Goal: Information Seeking & Learning: Learn about a topic

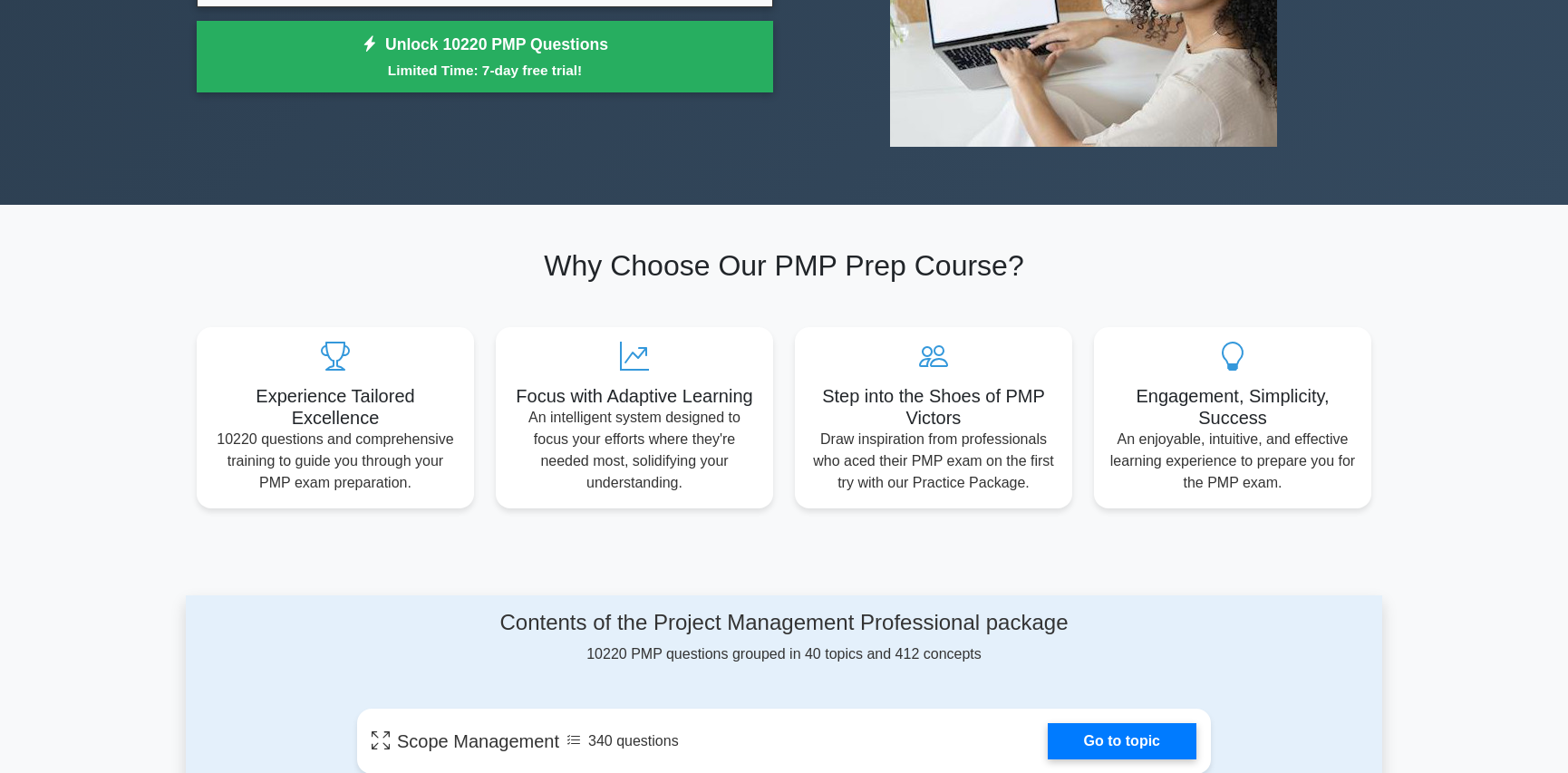
scroll to position [974, 0]
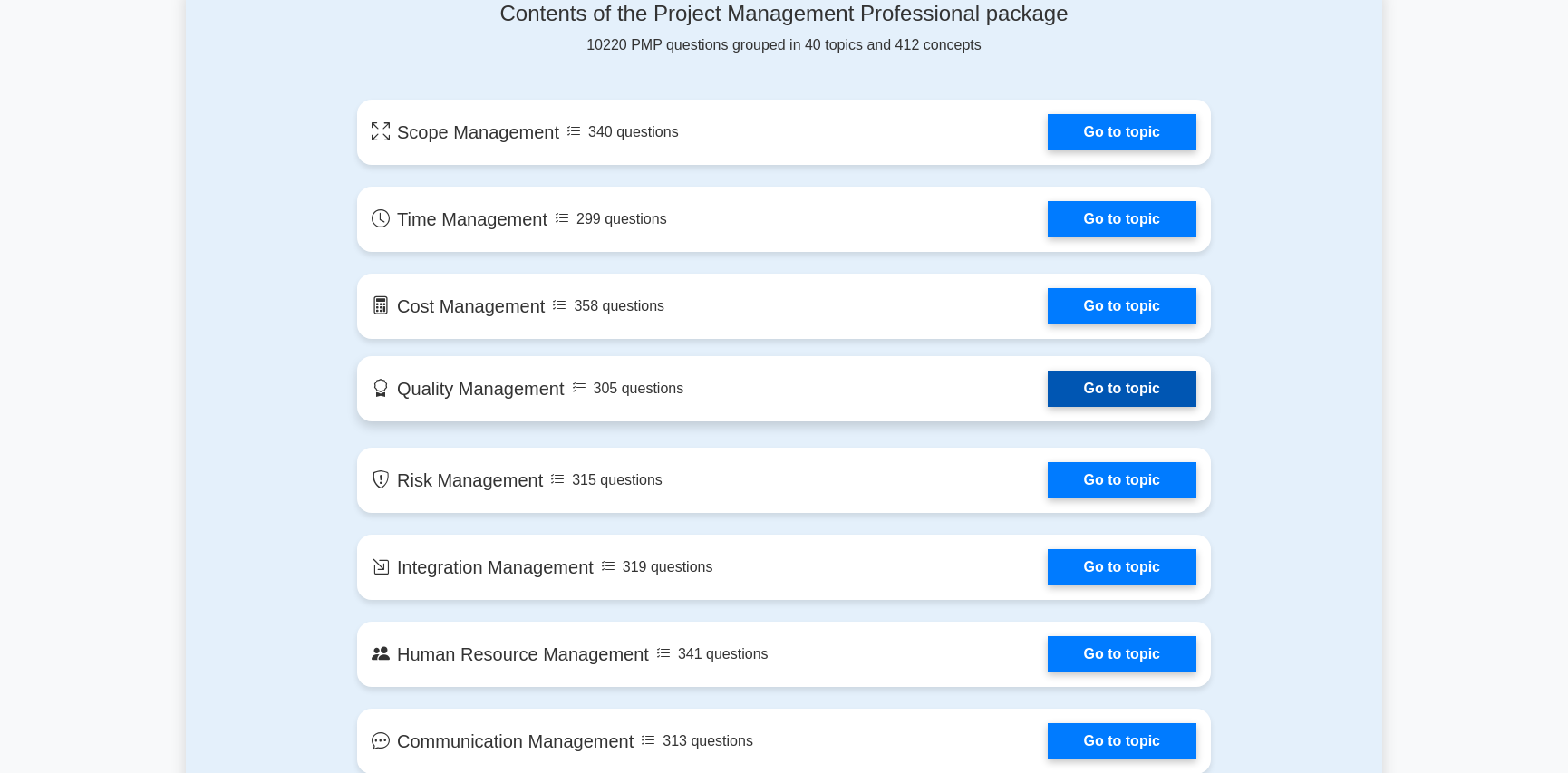
click at [1146, 402] on link "Go to topic" at bounding box center [1122, 389] width 149 height 37
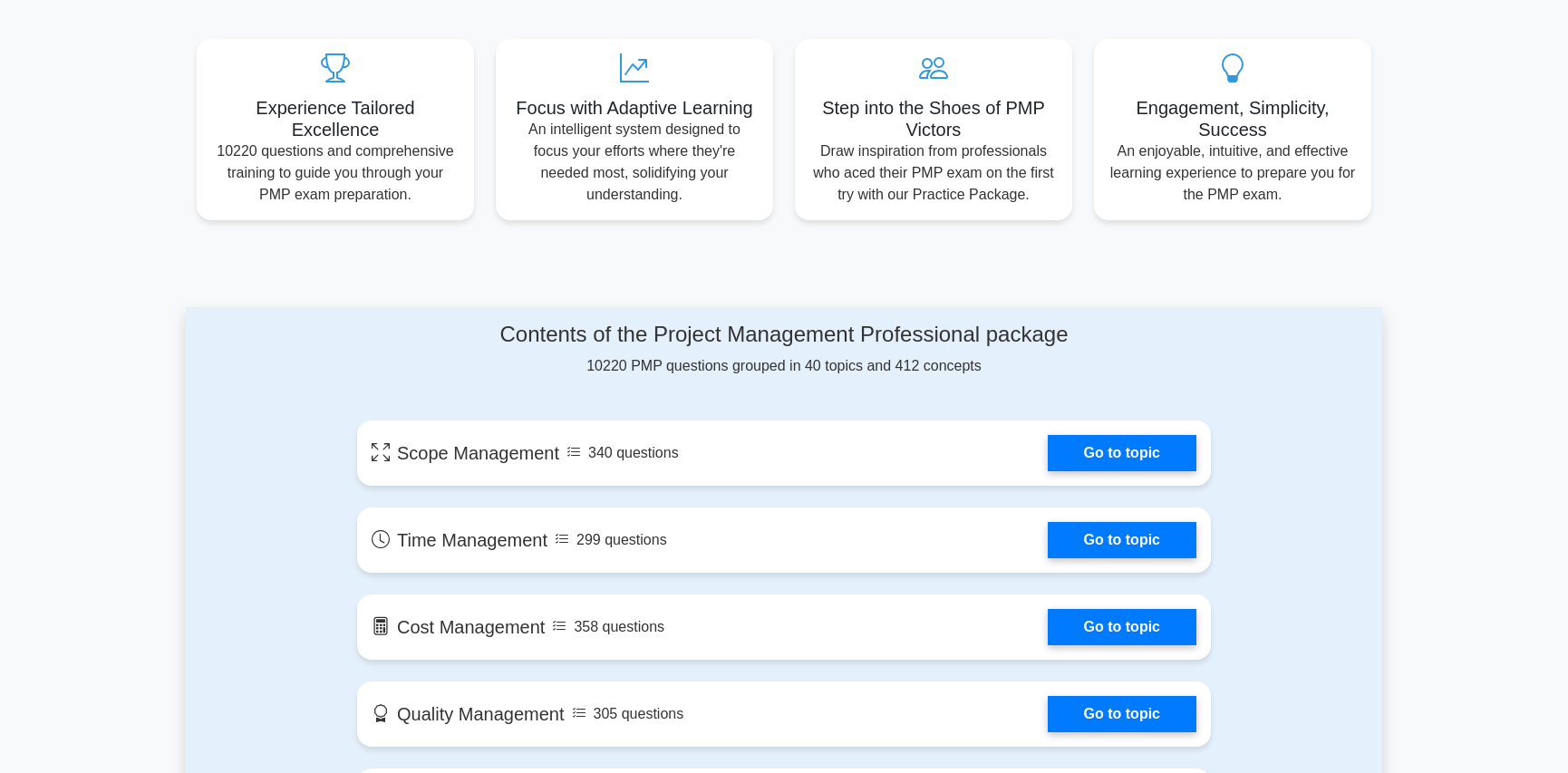
scroll to position [0, 0]
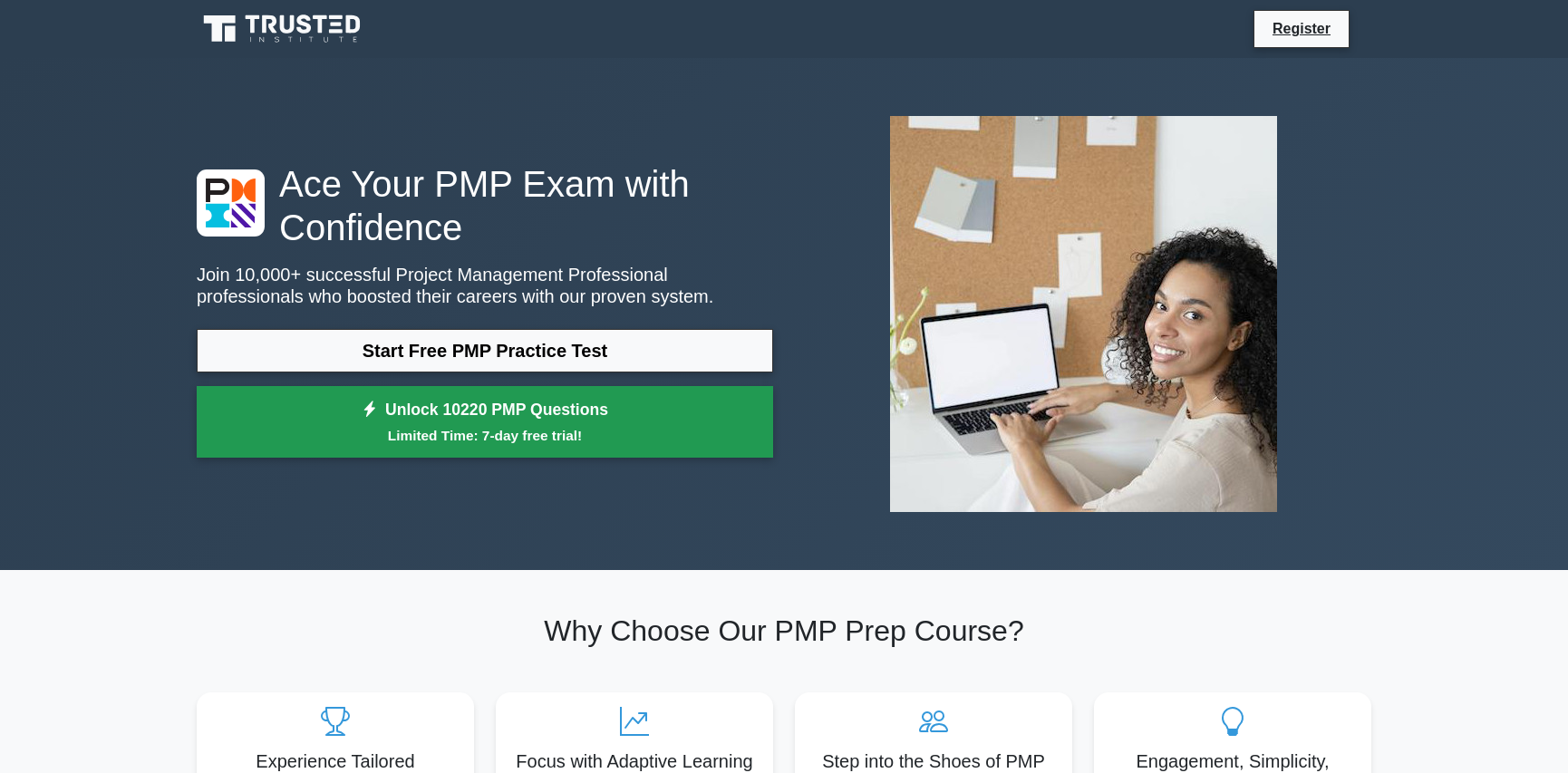
click at [633, 445] on small "Limited Time: 7-day free trial!" at bounding box center [485, 436] width 531 height 21
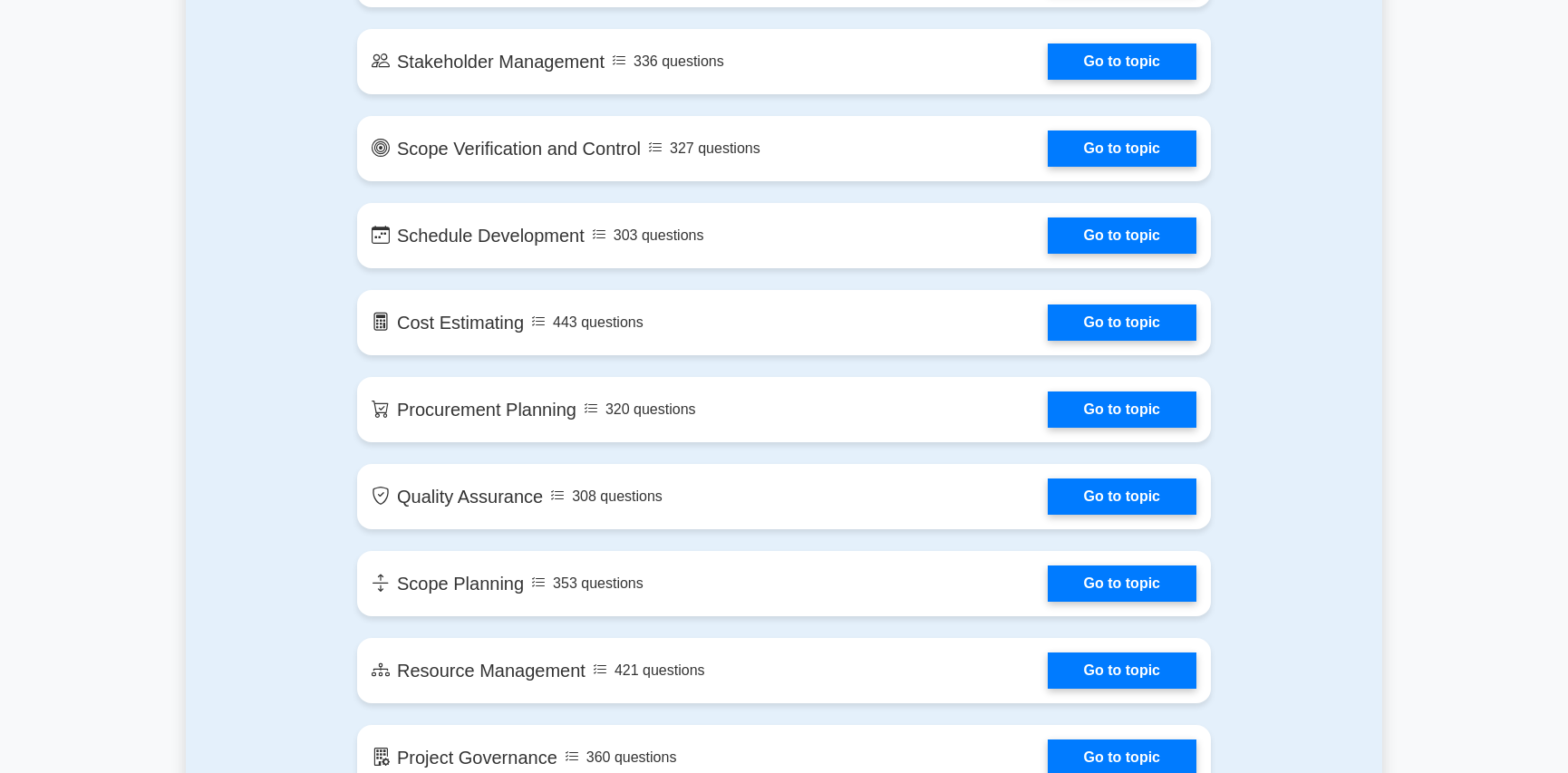
scroll to position [1843, 0]
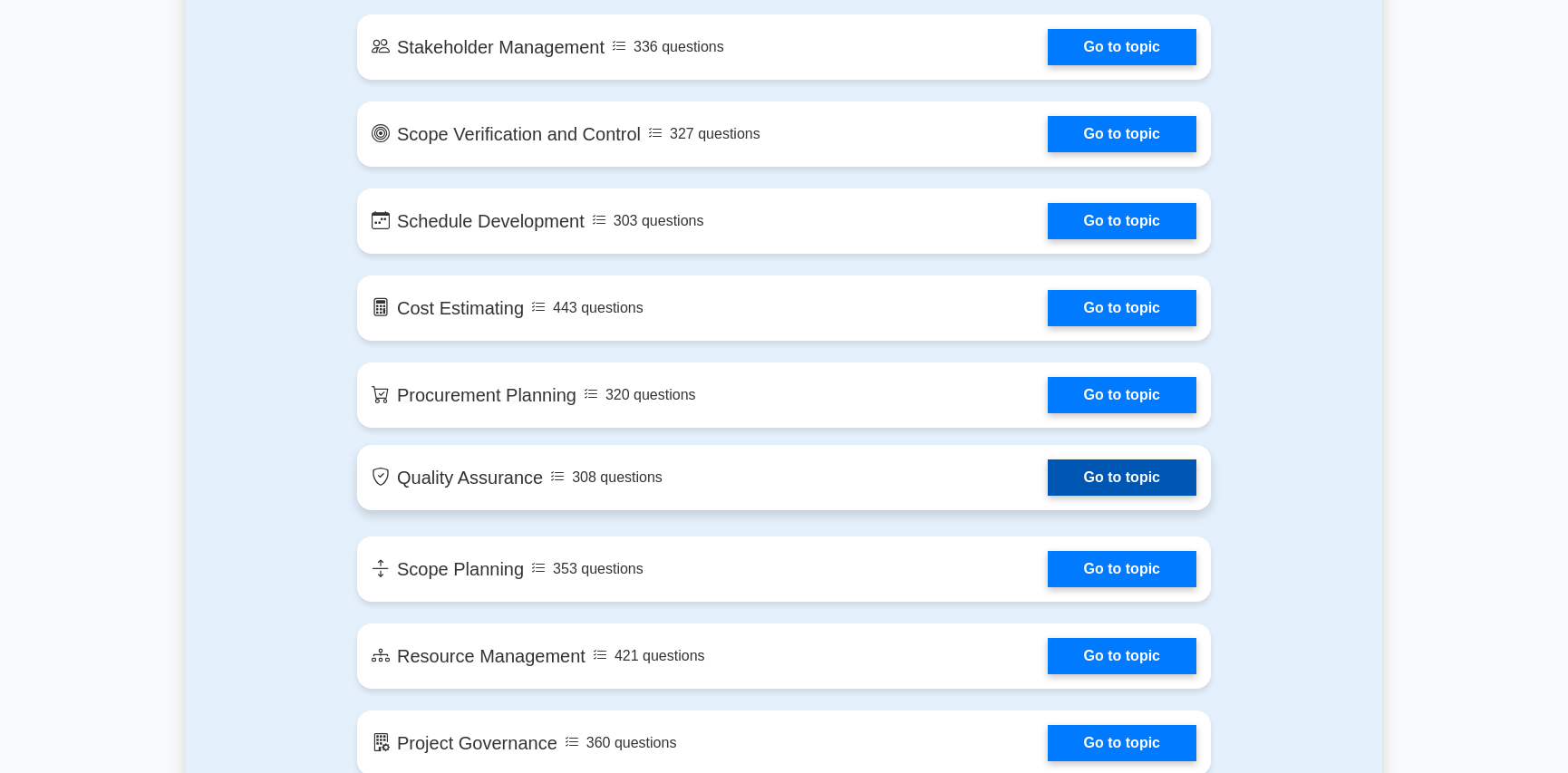
click at [1169, 485] on link "Go to topic" at bounding box center [1122, 478] width 149 height 37
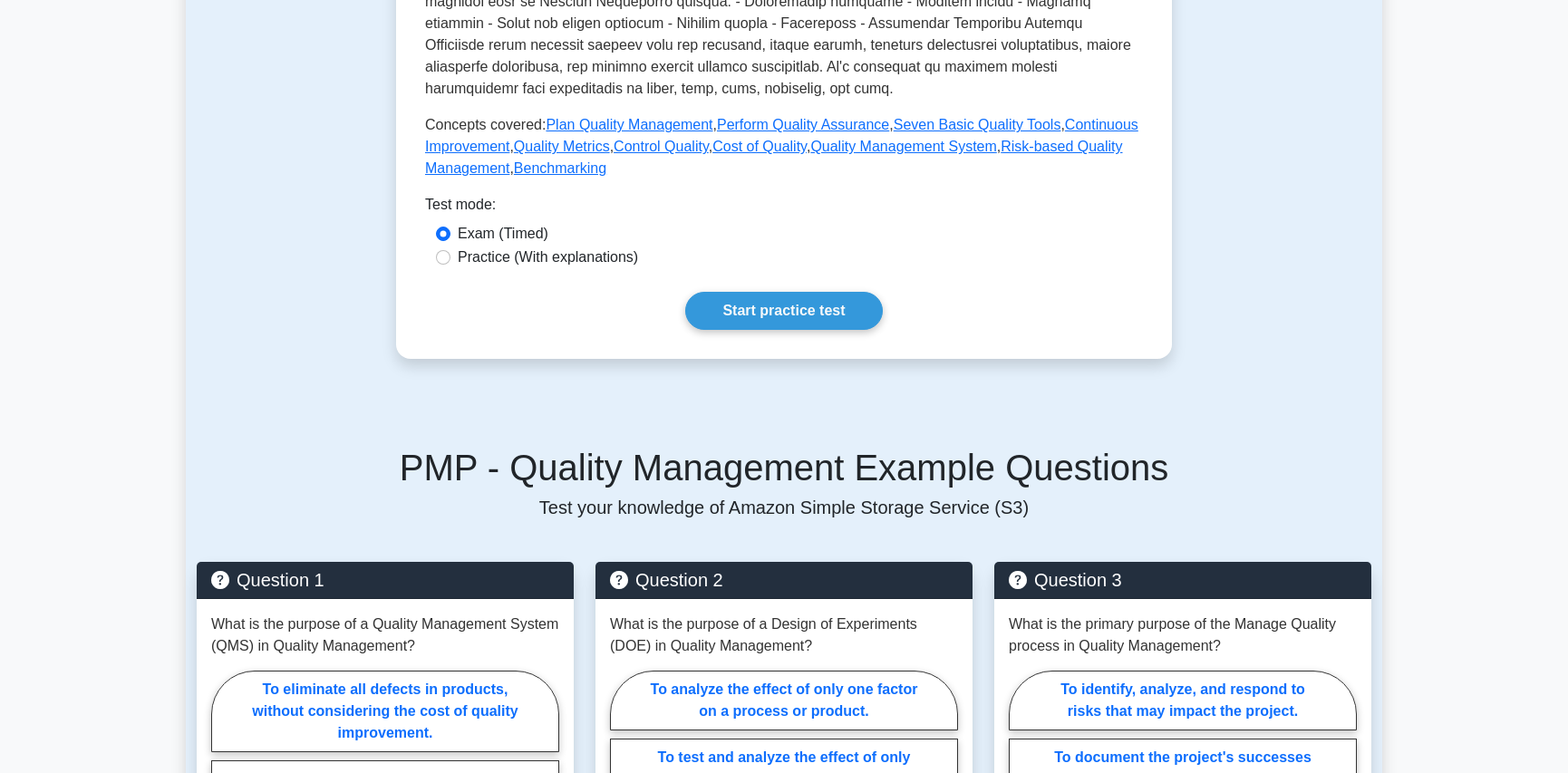
scroll to position [750, 0]
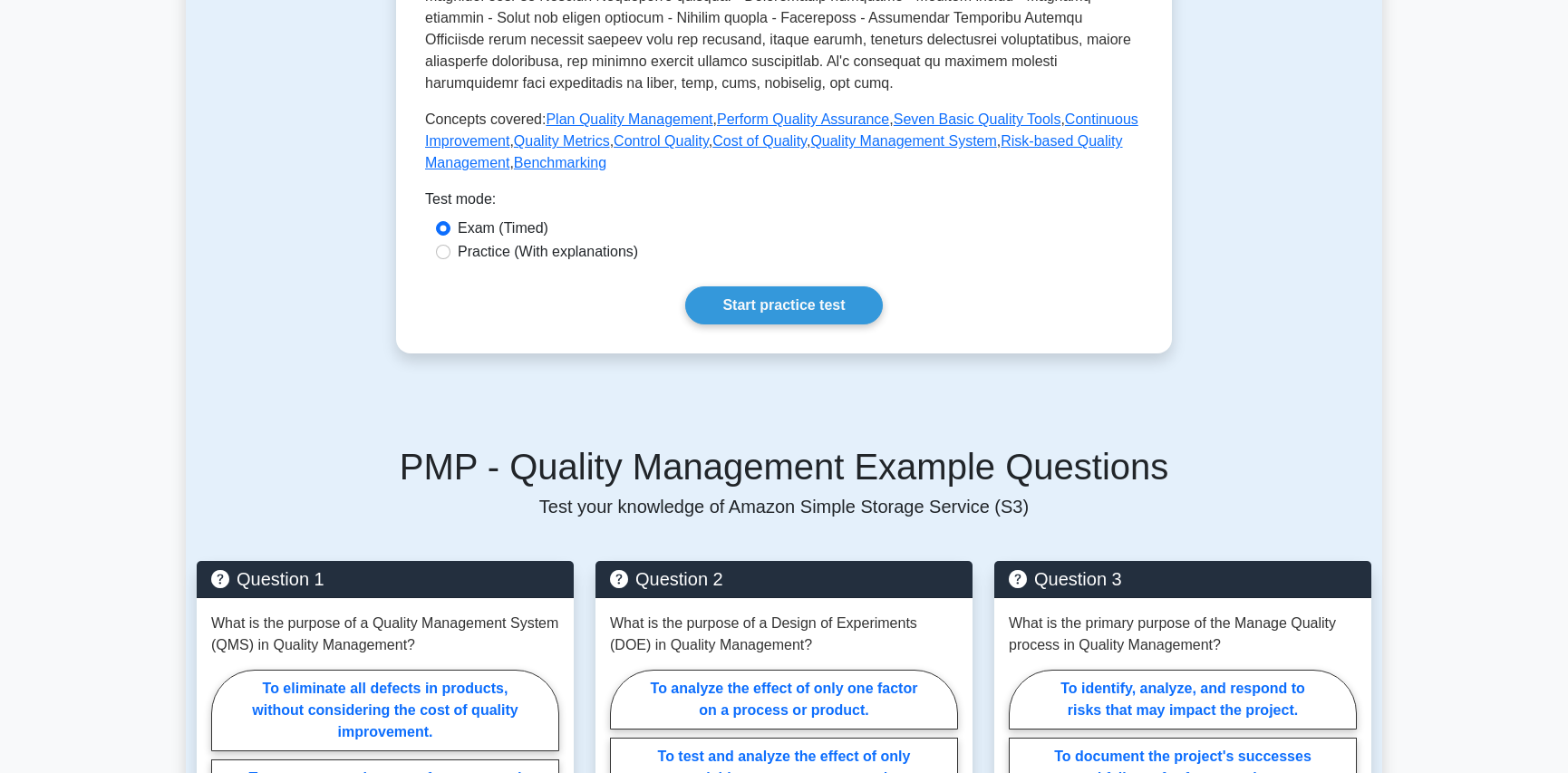
click at [575, 255] on label "Practice (With explanations)" at bounding box center [548, 252] width 181 height 22
click at [450, 255] on input "Practice (With explanations)" at bounding box center [442, 251] width 14 height 14
radio input "true"
click at [753, 297] on link "Start practice test" at bounding box center [784, 304] width 197 height 38
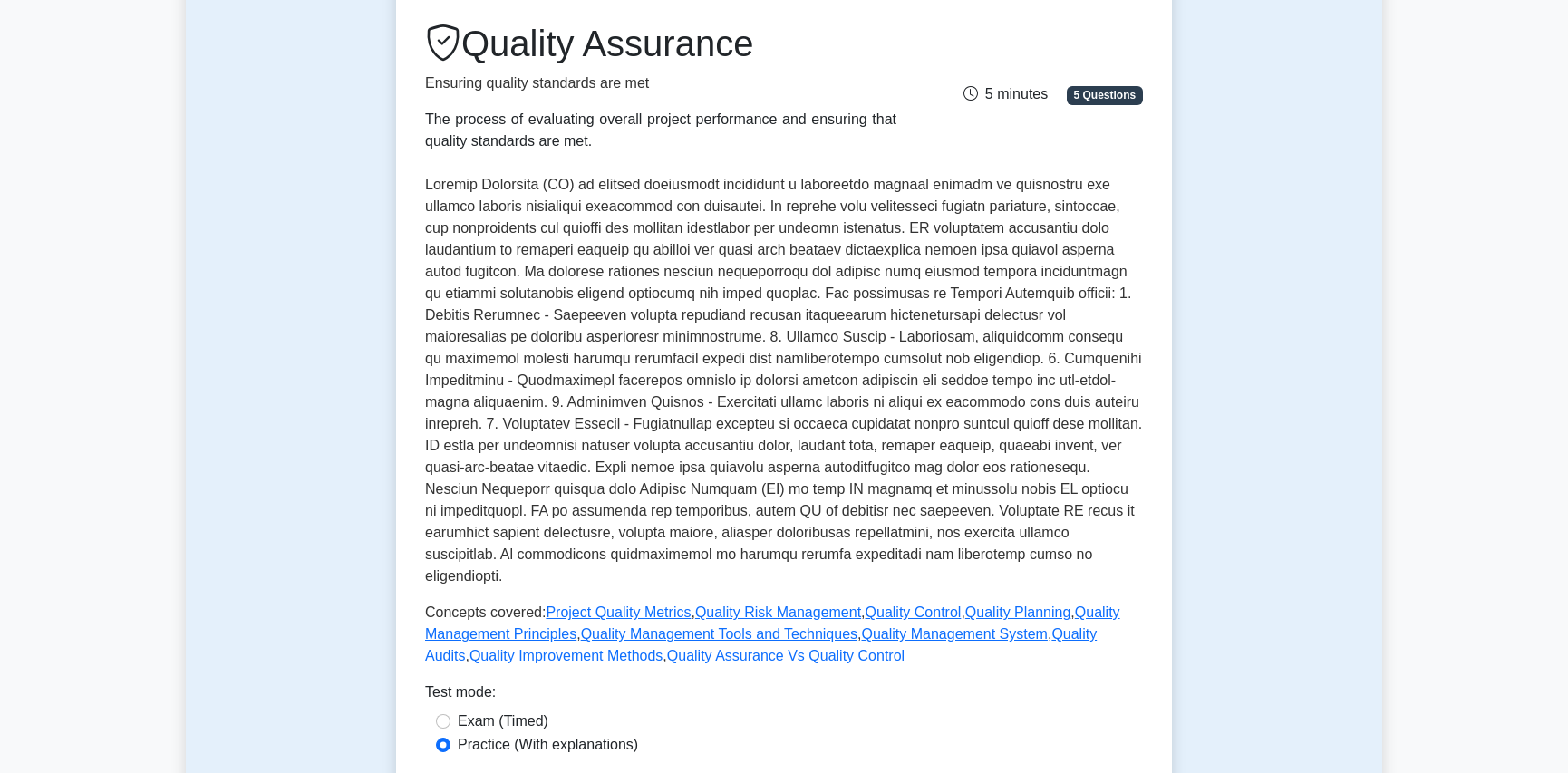
scroll to position [12, 0]
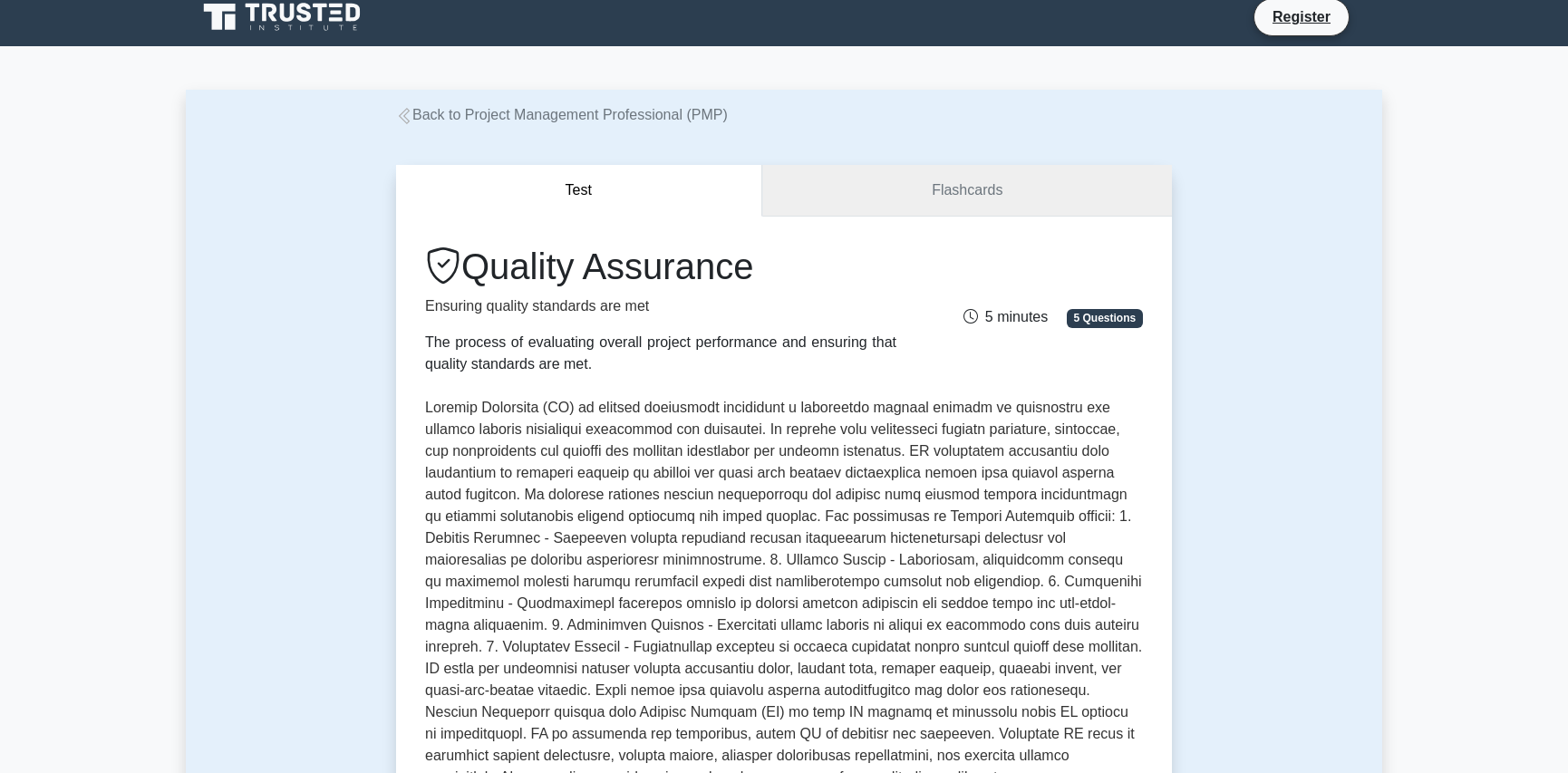
click at [989, 181] on link "Flashcards" at bounding box center [967, 190] width 410 height 51
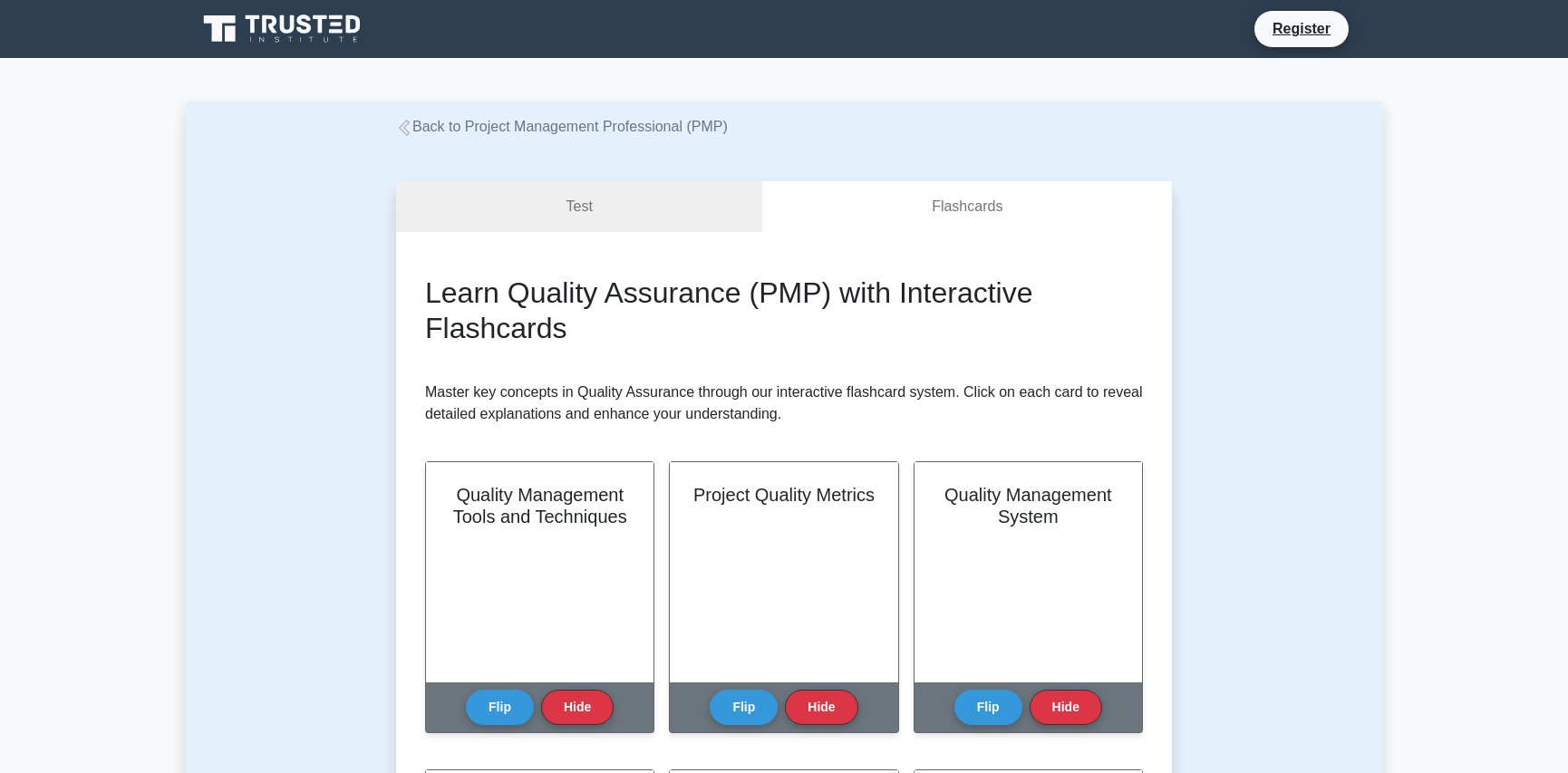
drag, startPoint x: 1398, startPoint y: 42, endPoint x: 1365, endPoint y: 14, distance: 43.3
click at [1397, 42] on nav "Register" at bounding box center [784, 29] width 1568 height 58
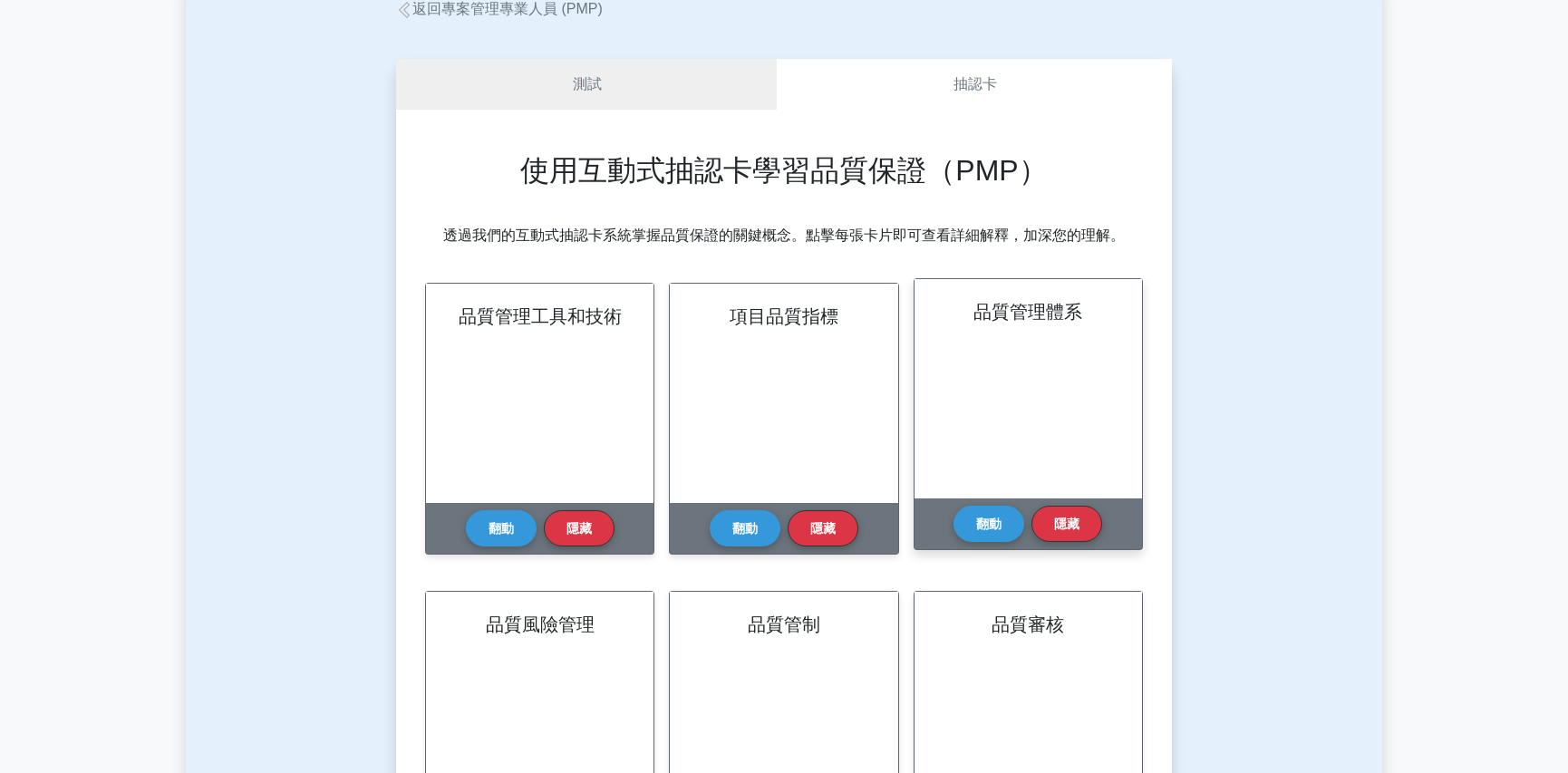
scroll to position [139, 0]
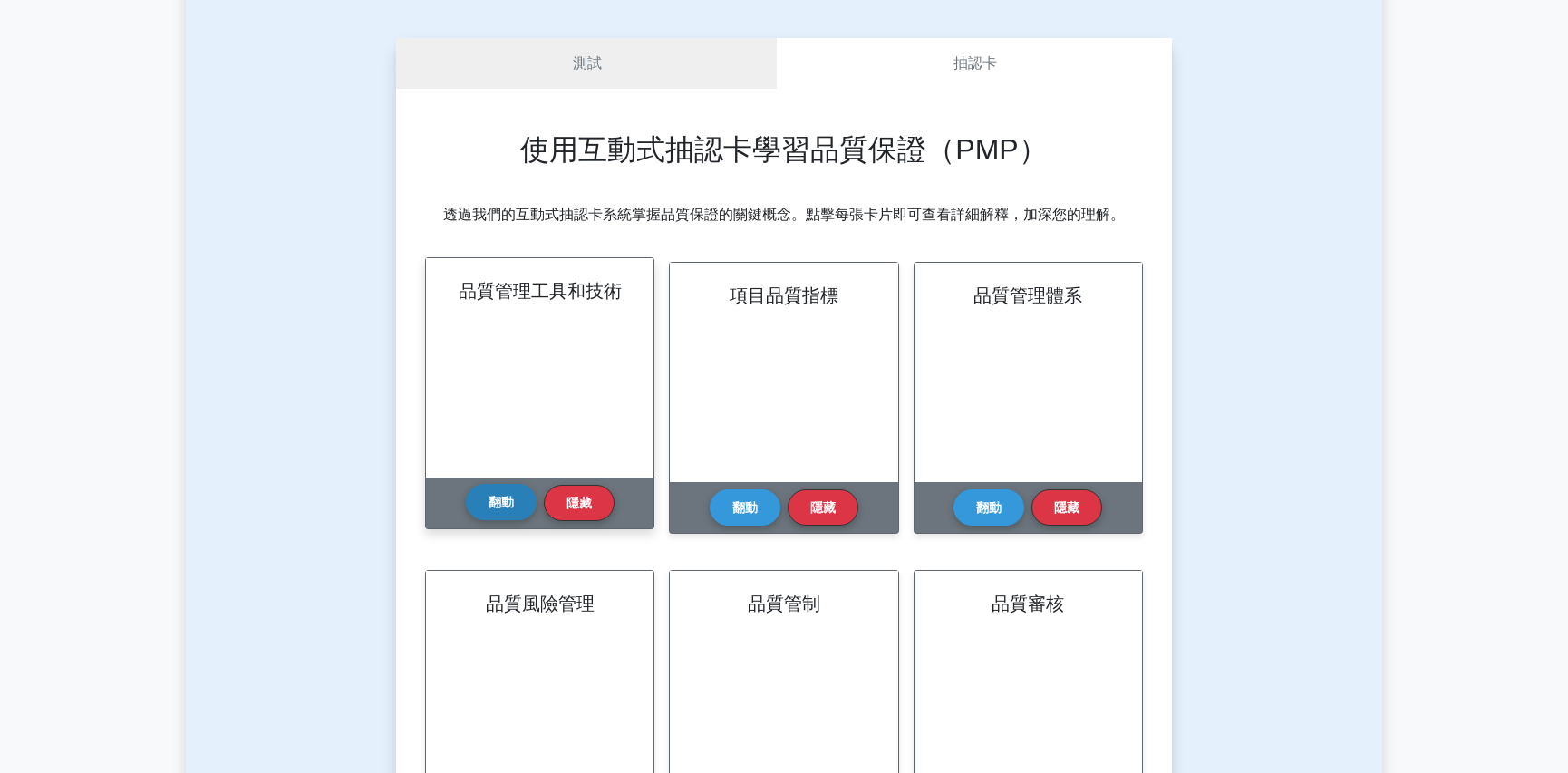
click at [517, 509] on button "翻動" at bounding box center [500, 502] width 71 height 37
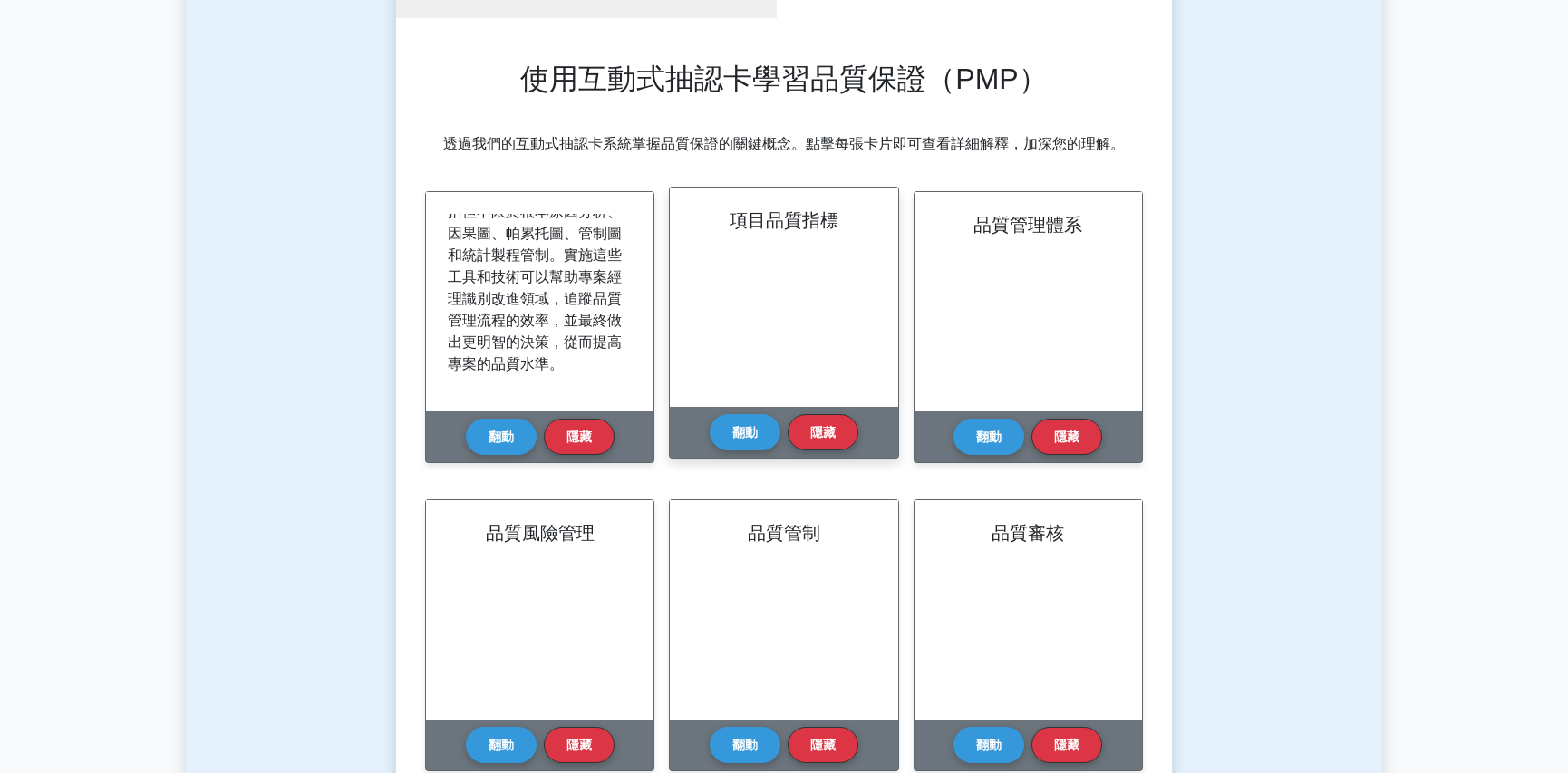
scroll to position [214, 0]
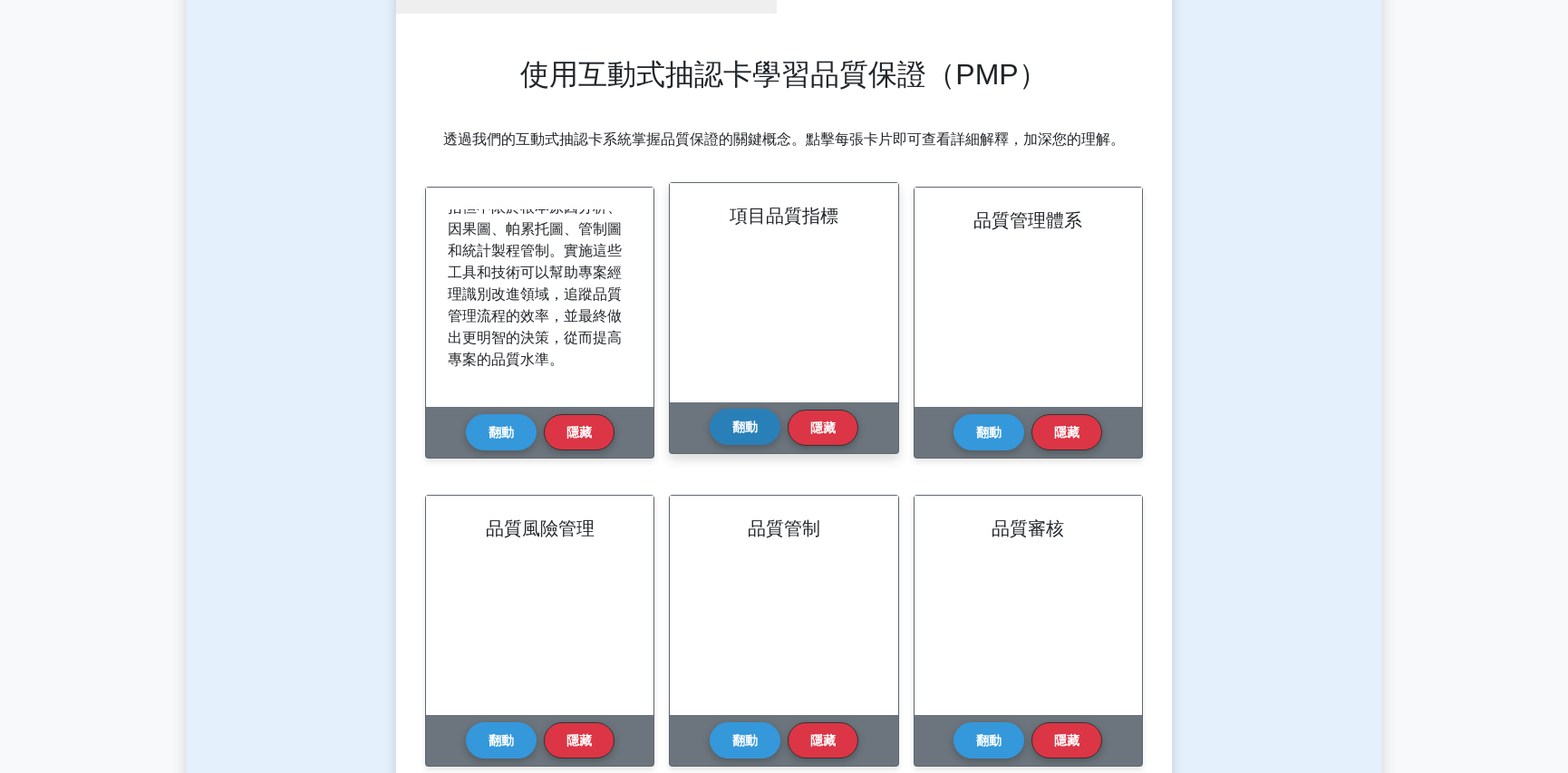
click at [742, 441] on button "翻動" at bounding box center [744, 427] width 71 height 37
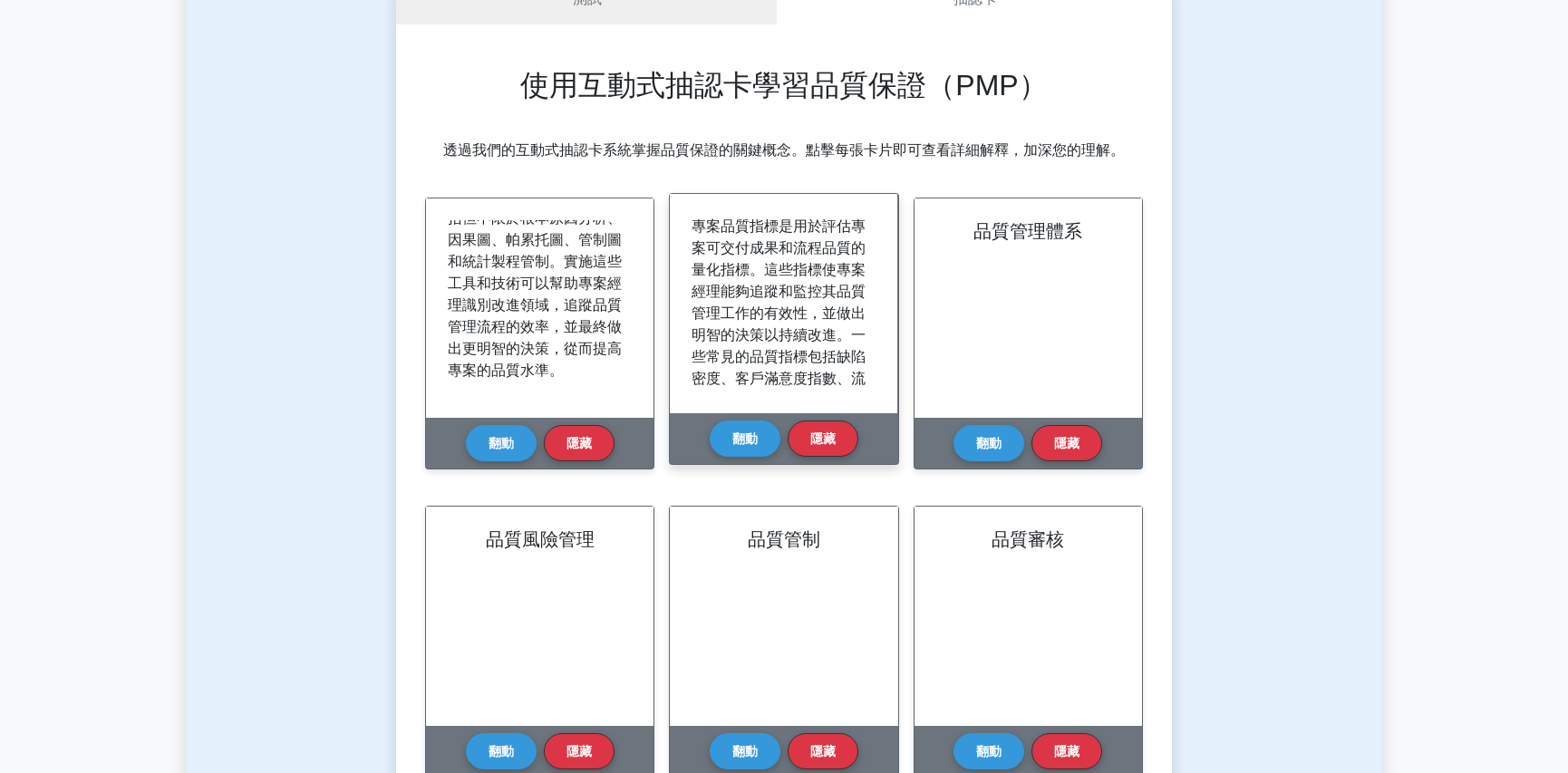
scroll to position [185, 0]
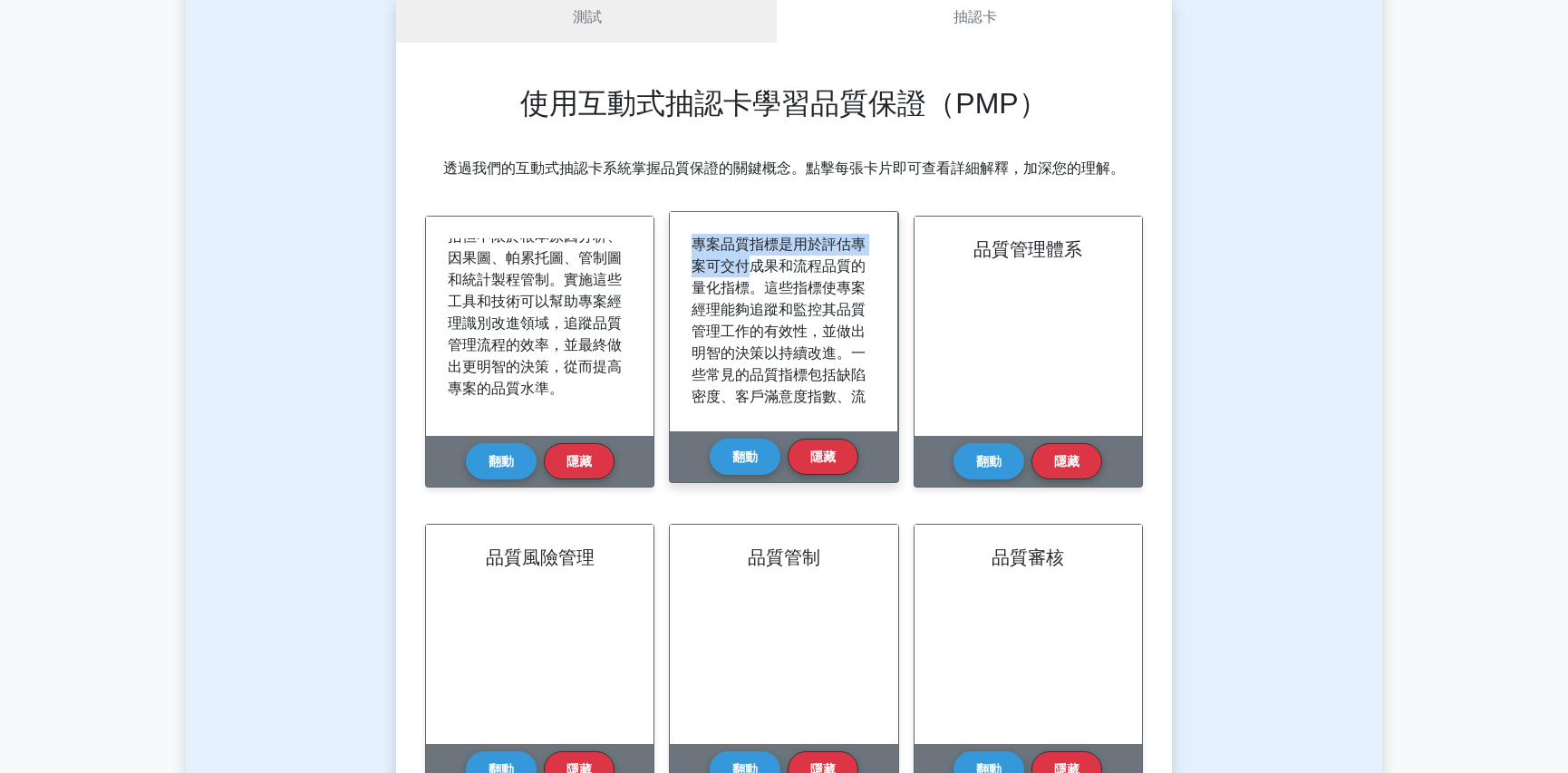
drag, startPoint x: 690, startPoint y: 244, endPoint x: 765, endPoint y: 267, distance: 78.4
click at [765, 267] on div "專案品質指標是用於評估專案可交付成果和流程品質的量化指標。這些指標使專案經理能夠追蹤和監控其品質管理工作的有效性，並做出明智的決策以持續改進。一些常見的品質指…" at bounding box center [783, 322] width 227 height 219
drag, startPoint x: 765, startPoint y: 301, endPoint x: 784, endPoint y: 361, distance: 62.9
click at [765, 301] on p "專案品質指標是用於評估專案可交付成果和流程品質的量化指標。這些指標使專案經理能夠追蹤和監控其品質管理工作的有效性，並做出明智的決策以持續改進。一些常見的品質指…" at bounding box center [780, 397] width 177 height 327
click at [748, 301] on font "專案品質指標是用於評估專案可交付成果和流程品質的量化指標。這些指標使專案經理能夠追蹤和監控其品質管理工作的有效性，並做出明智的決策以持續改進。一些常見的品質指…" at bounding box center [779, 396] width 174 height 320
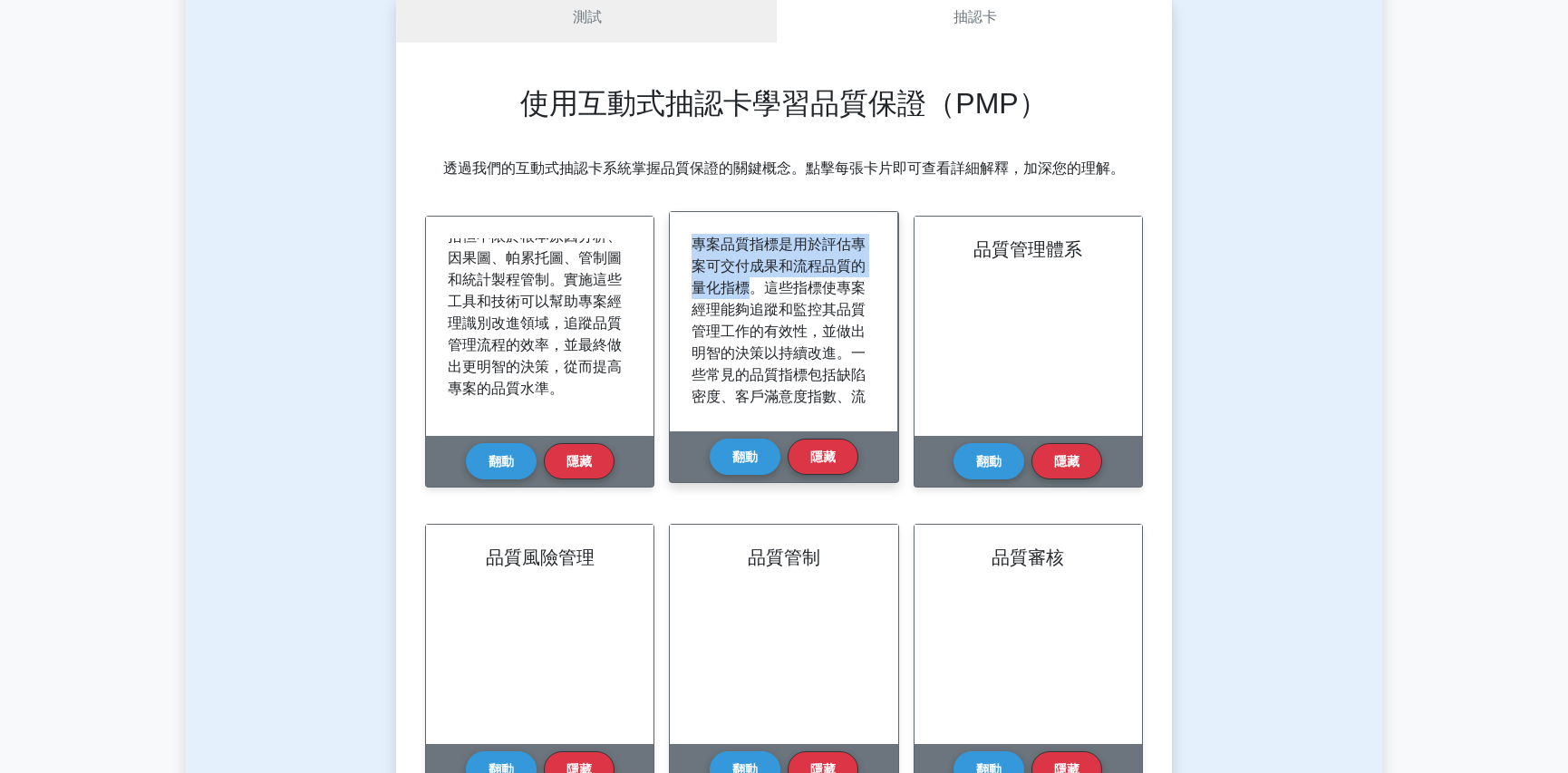
drag, startPoint x: 695, startPoint y: 231, endPoint x: 784, endPoint y: 282, distance: 102.6
click at [784, 282] on div "專案品質指標是用於評估專案可交付成果和流程品質的量化指標。這些指標使專案經理能夠追蹤和監控其品質管理工作的有效性，並做出明智的決策以持續改進。一些常見的品質指…" at bounding box center [783, 322] width 227 height 219
click at [787, 323] on font "專案品質指標是用於評估專案可交付成果和流程品質的量化指標。這些指標使專案經理能夠追蹤和監控其品質管理工作的有效性，並做出明智的決策以持續改進。一些常見的品質指…" at bounding box center [779, 396] width 174 height 320
click at [784, 311] on font "專案品質指標是用於評估專案可交付成果和流程品質的量化指標。這些指標使專案經理能夠追蹤和監控其品質管理工作的有效性，並做出明智的決策以持續改進。一些常見的品質指…" at bounding box center [779, 396] width 174 height 320
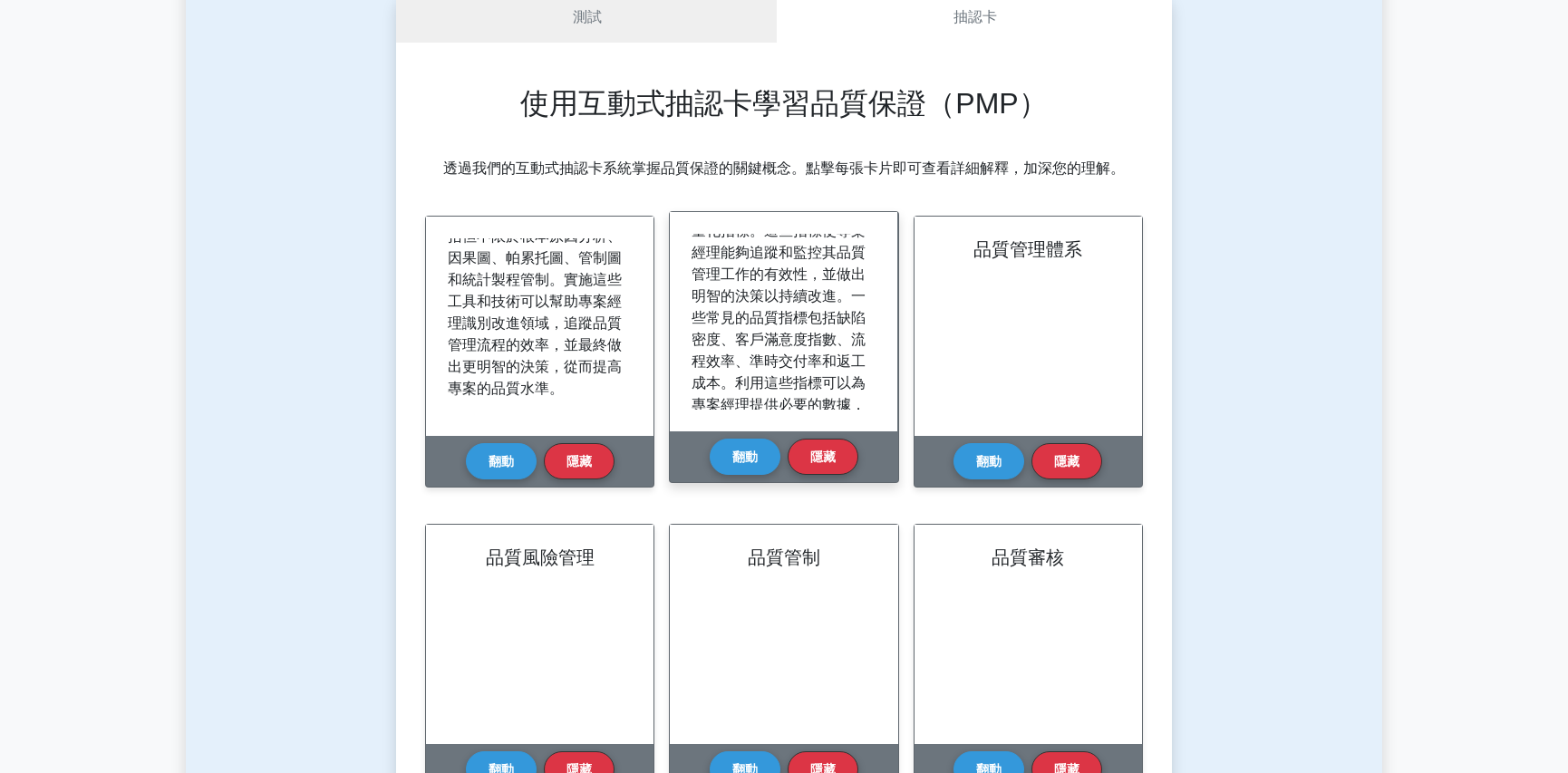
scroll to position [209, 0]
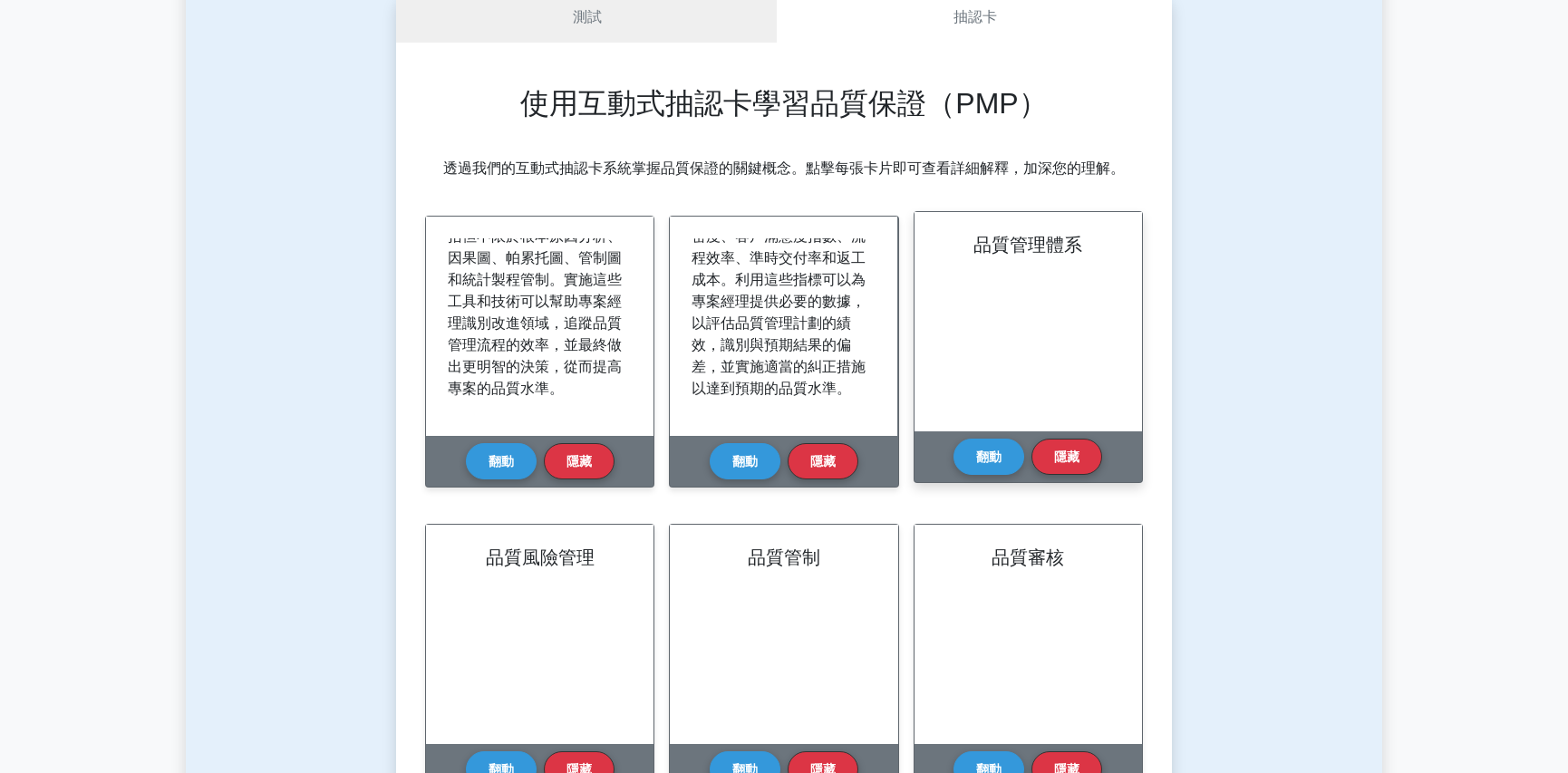
click at [1055, 352] on div "品質管理體系" at bounding box center [1027, 322] width 227 height 219
click at [979, 442] on button "翻動" at bounding box center [988, 456] width 71 height 37
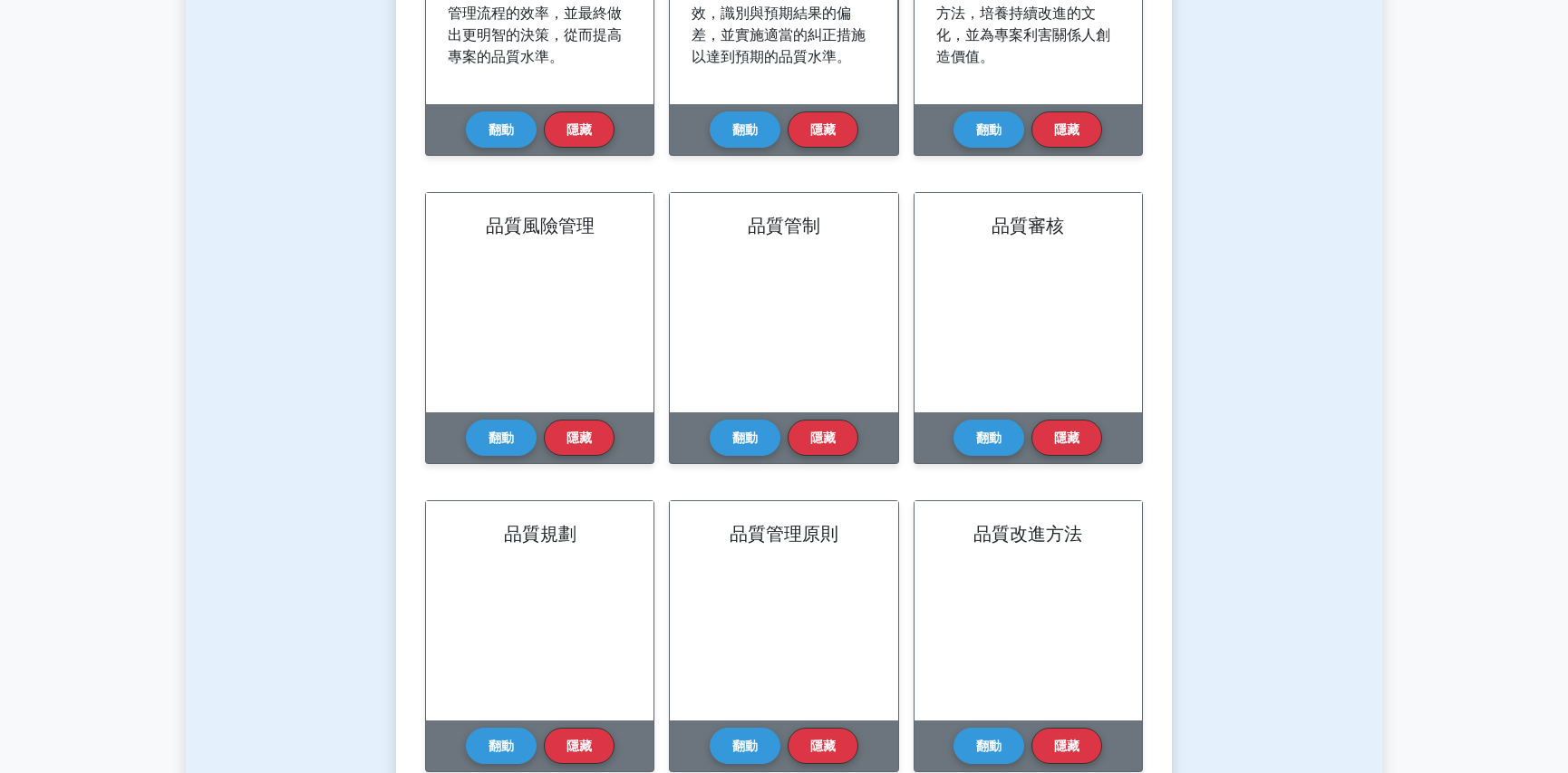
scroll to position [0, 0]
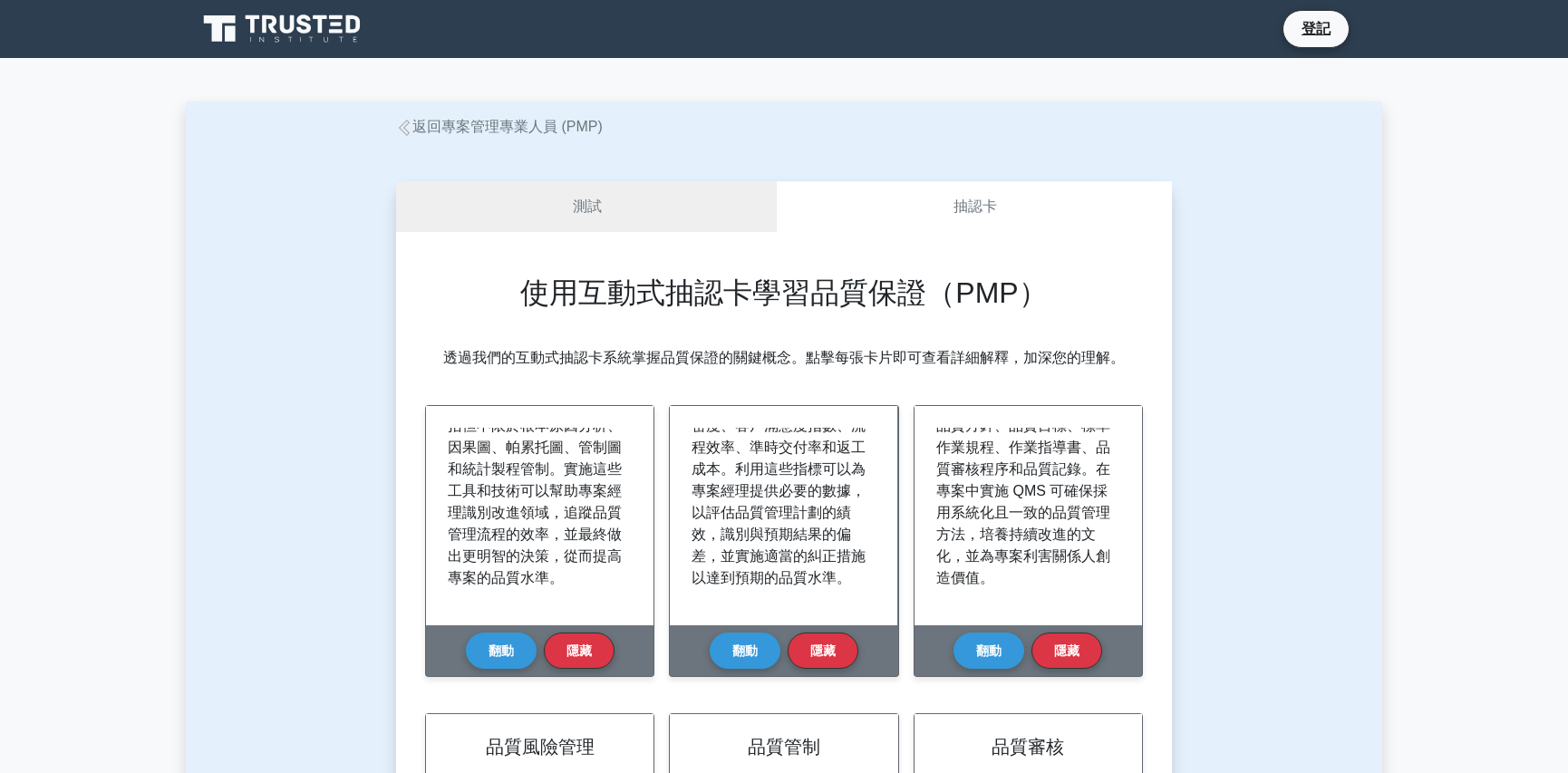
click at [419, 131] on font "返回專案管理專業人員 (PMP)" at bounding box center [507, 127] width 190 height 15
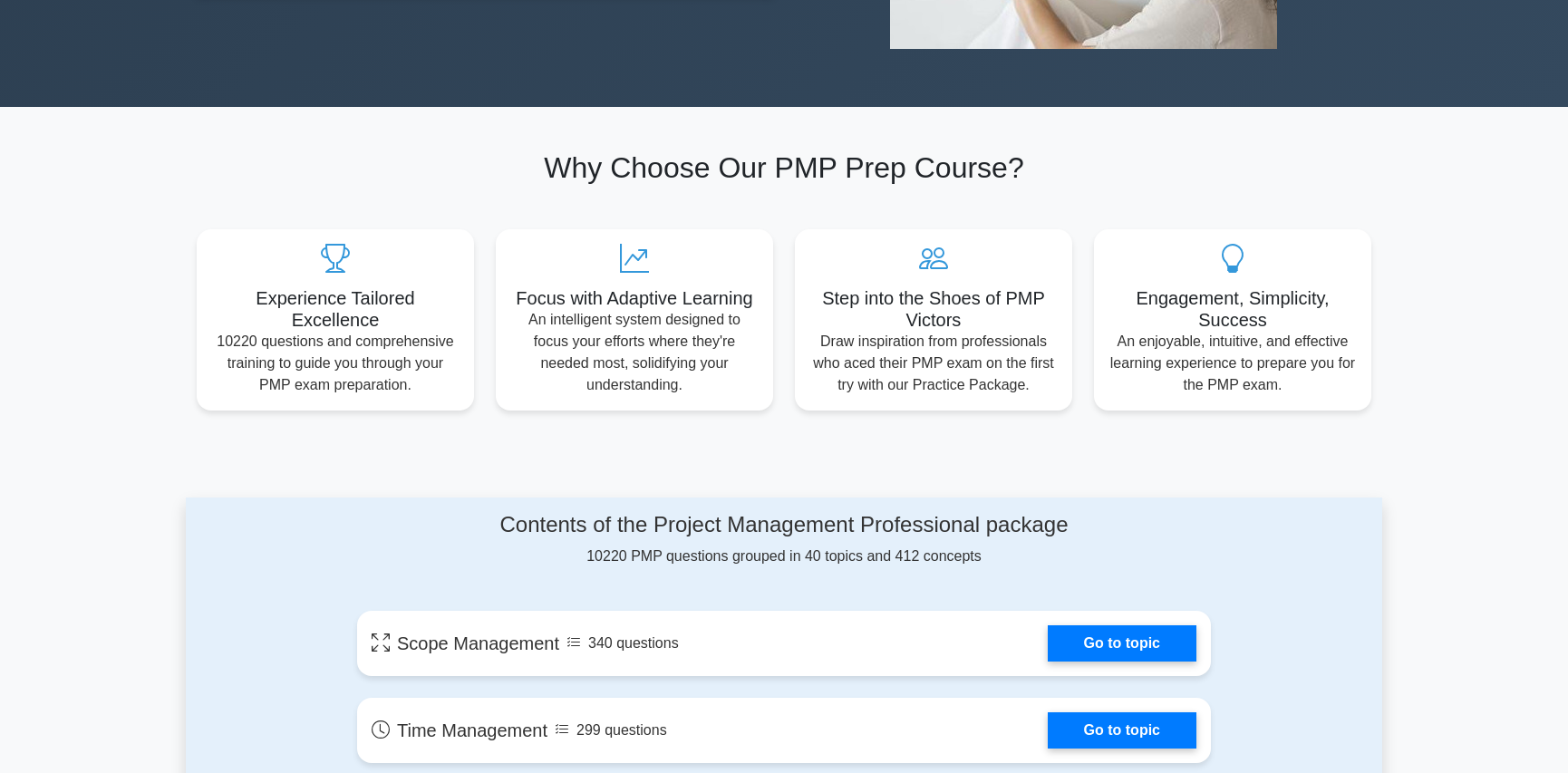
scroll to position [565, 0]
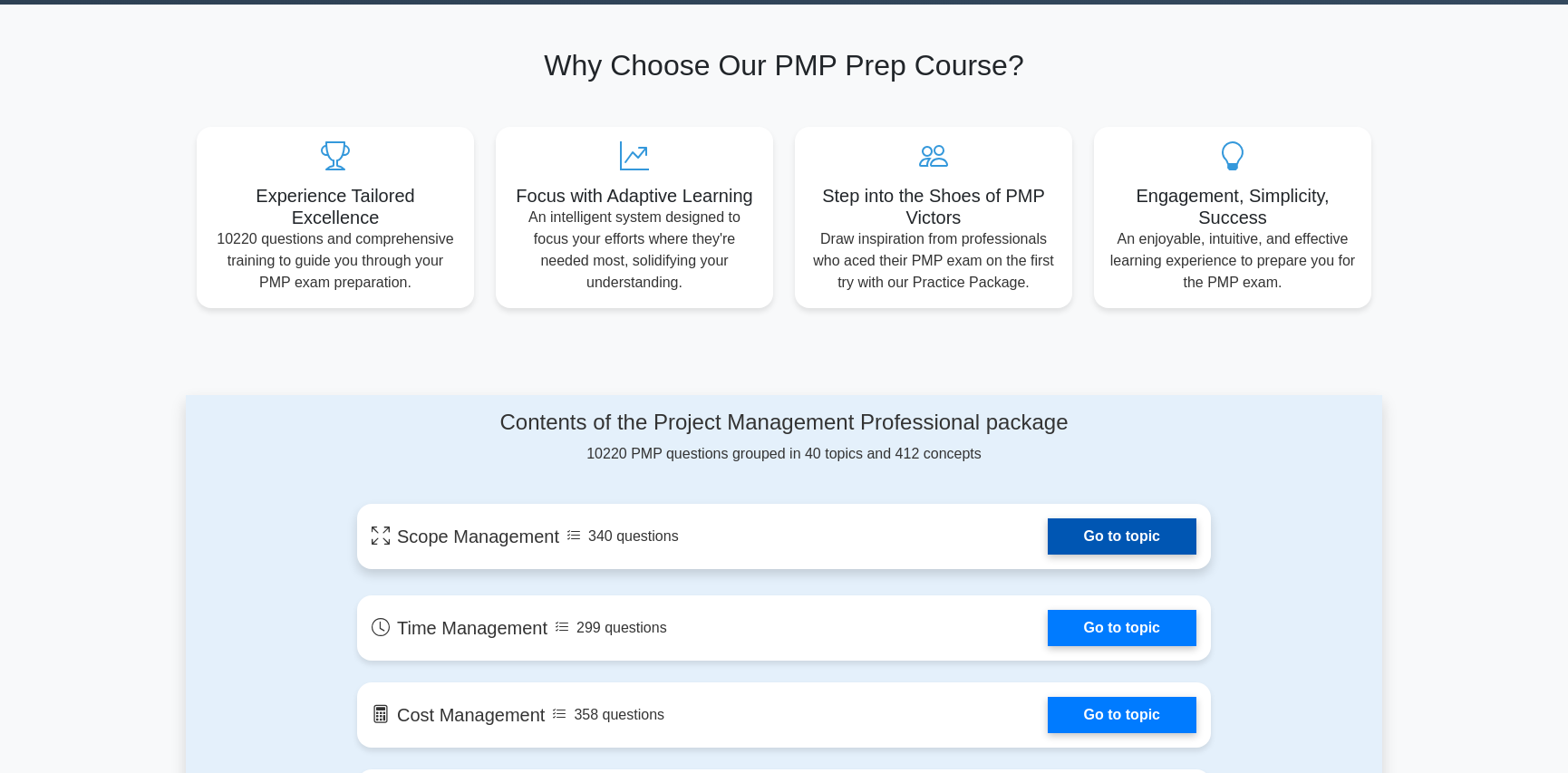
click at [1047, 555] on link "Go to topic" at bounding box center [1122, 537] width 149 height 37
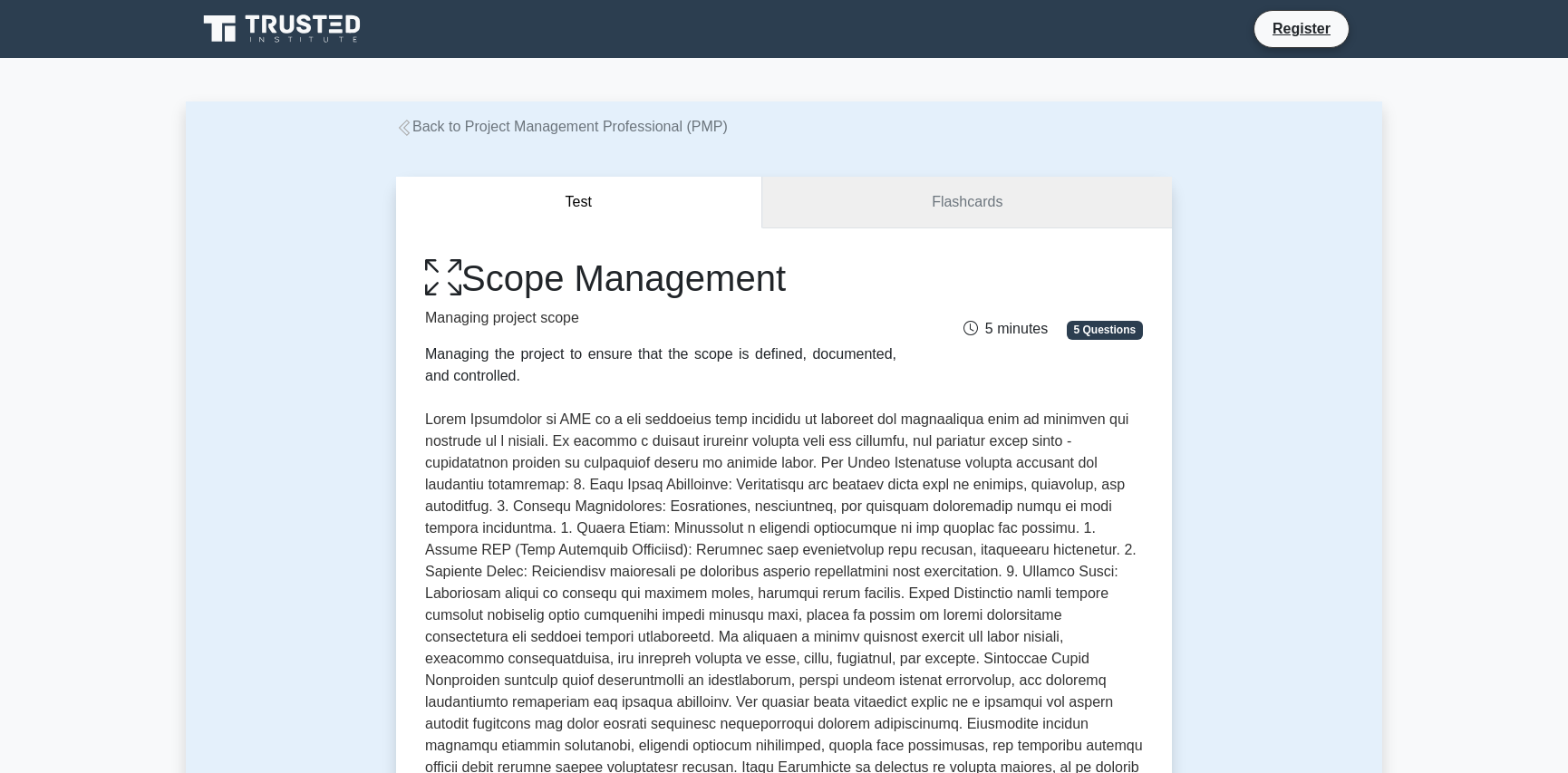
click at [1019, 211] on link "Flashcards" at bounding box center [967, 202] width 410 height 51
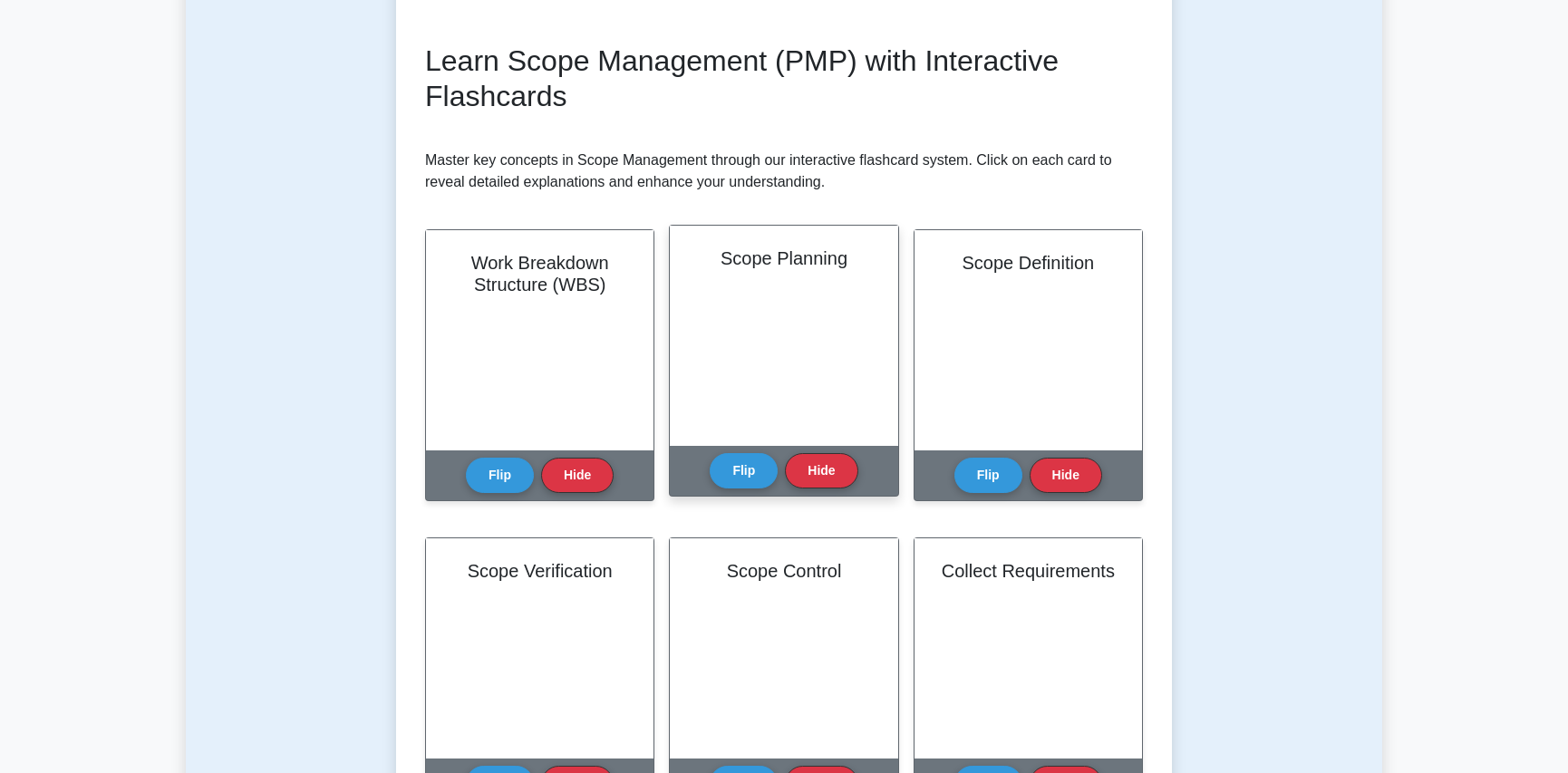
scroll to position [225, 0]
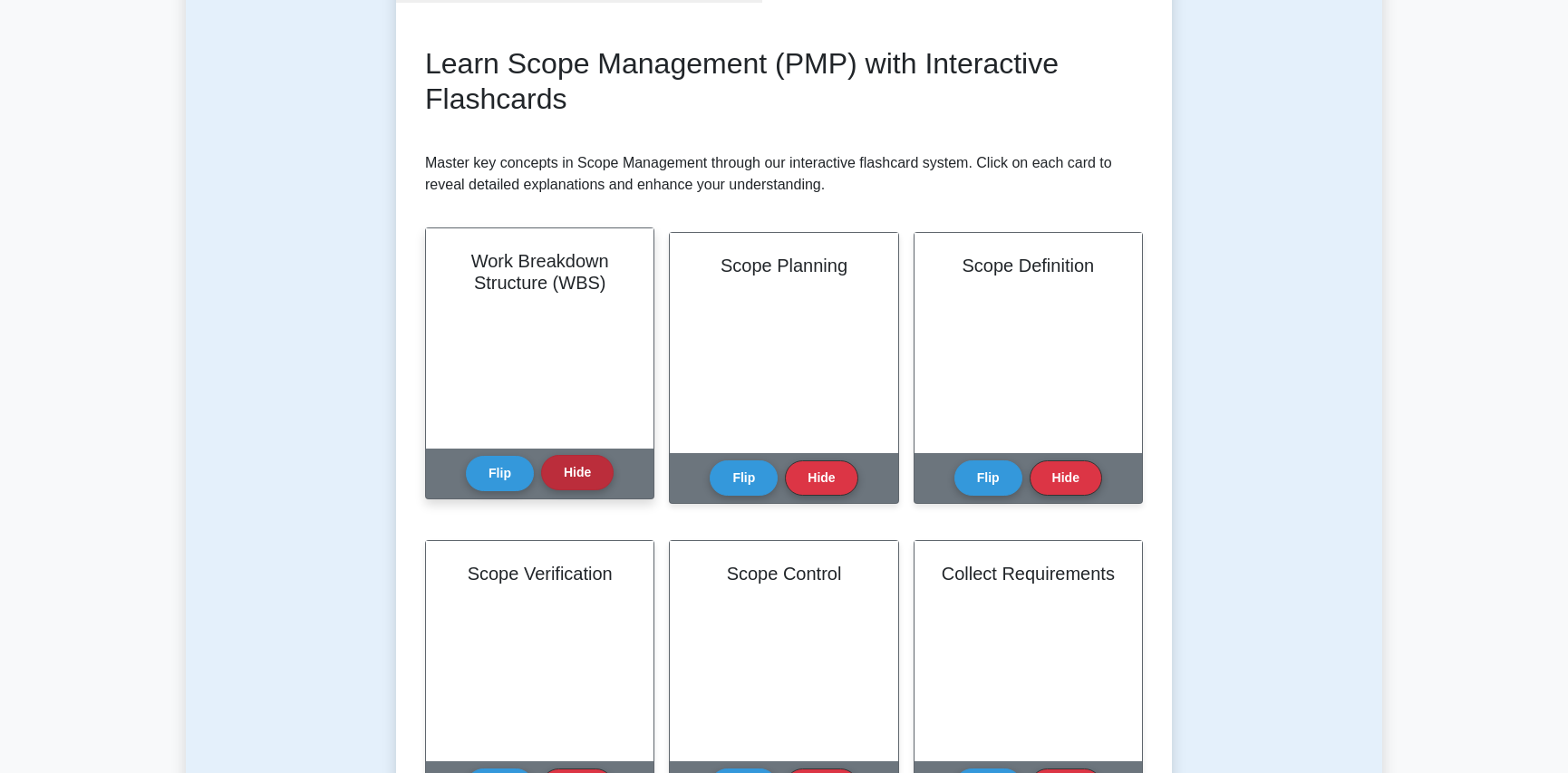
click at [599, 469] on button "Hide" at bounding box center [577, 472] width 72 height 36
click at [597, 490] on div "Flip Hide" at bounding box center [539, 473] width 148 height 50
click at [586, 478] on button "Hide" at bounding box center [577, 472] width 72 height 36
click at [586, 472] on button "Hide" at bounding box center [577, 472] width 72 height 36
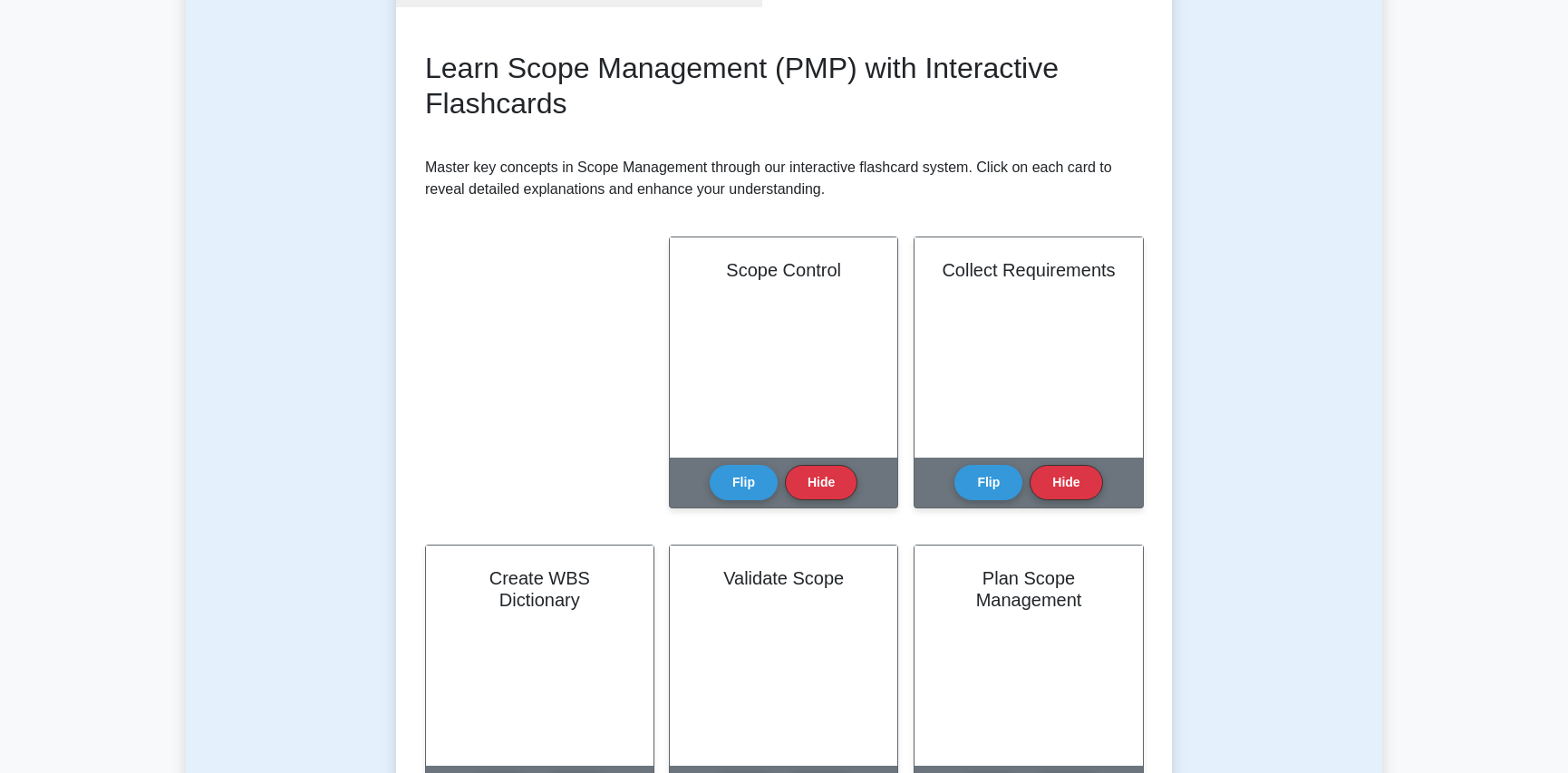
scroll to position [0, 0]
drag, startPoint x: 358, startPoint y: -20, endPoint x: 495, endPoint y: 56, distance: 156.7
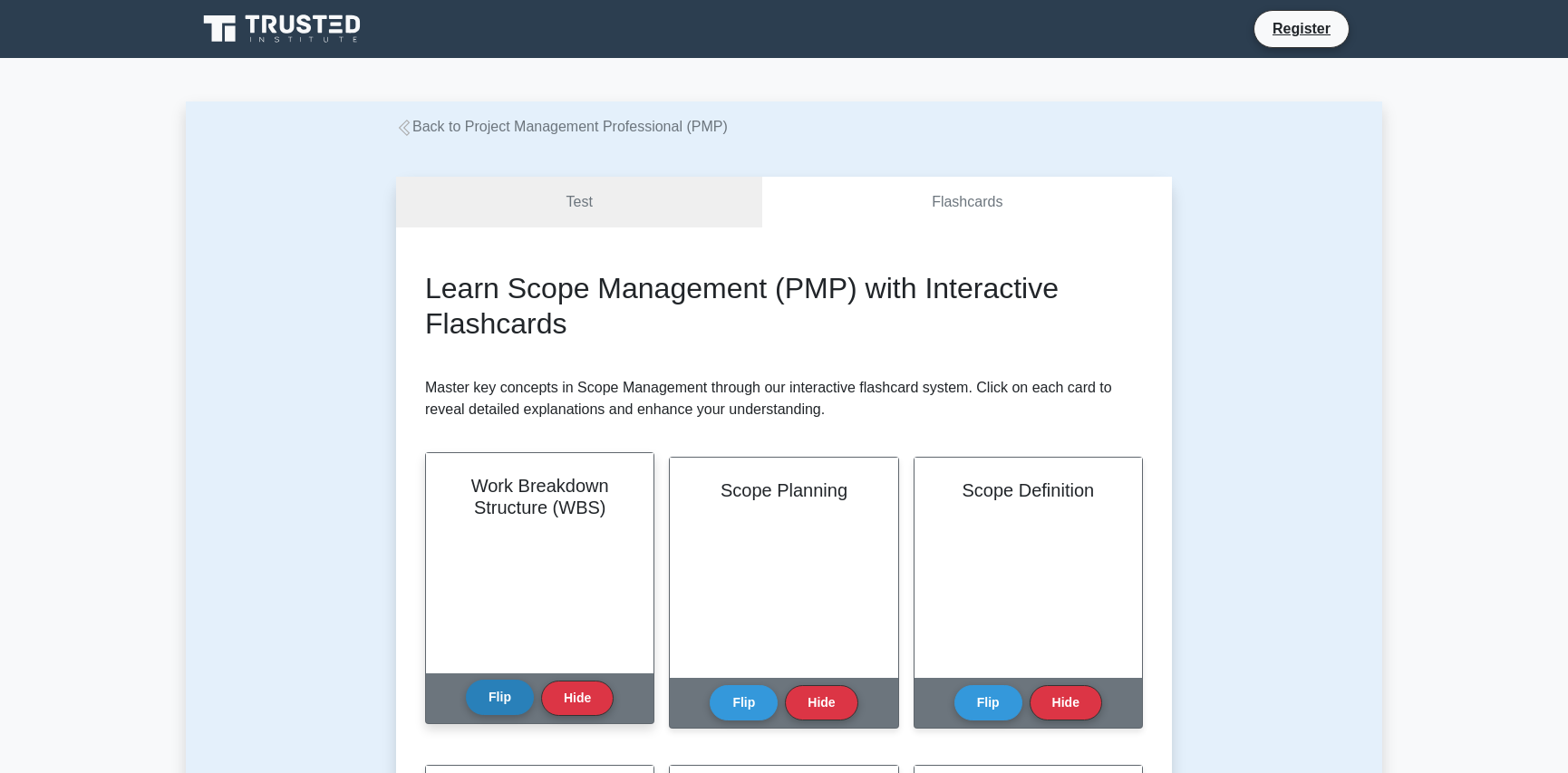
click at [503, 701] on button "Flip" at bounding box center [499, 698] width 68 height 36
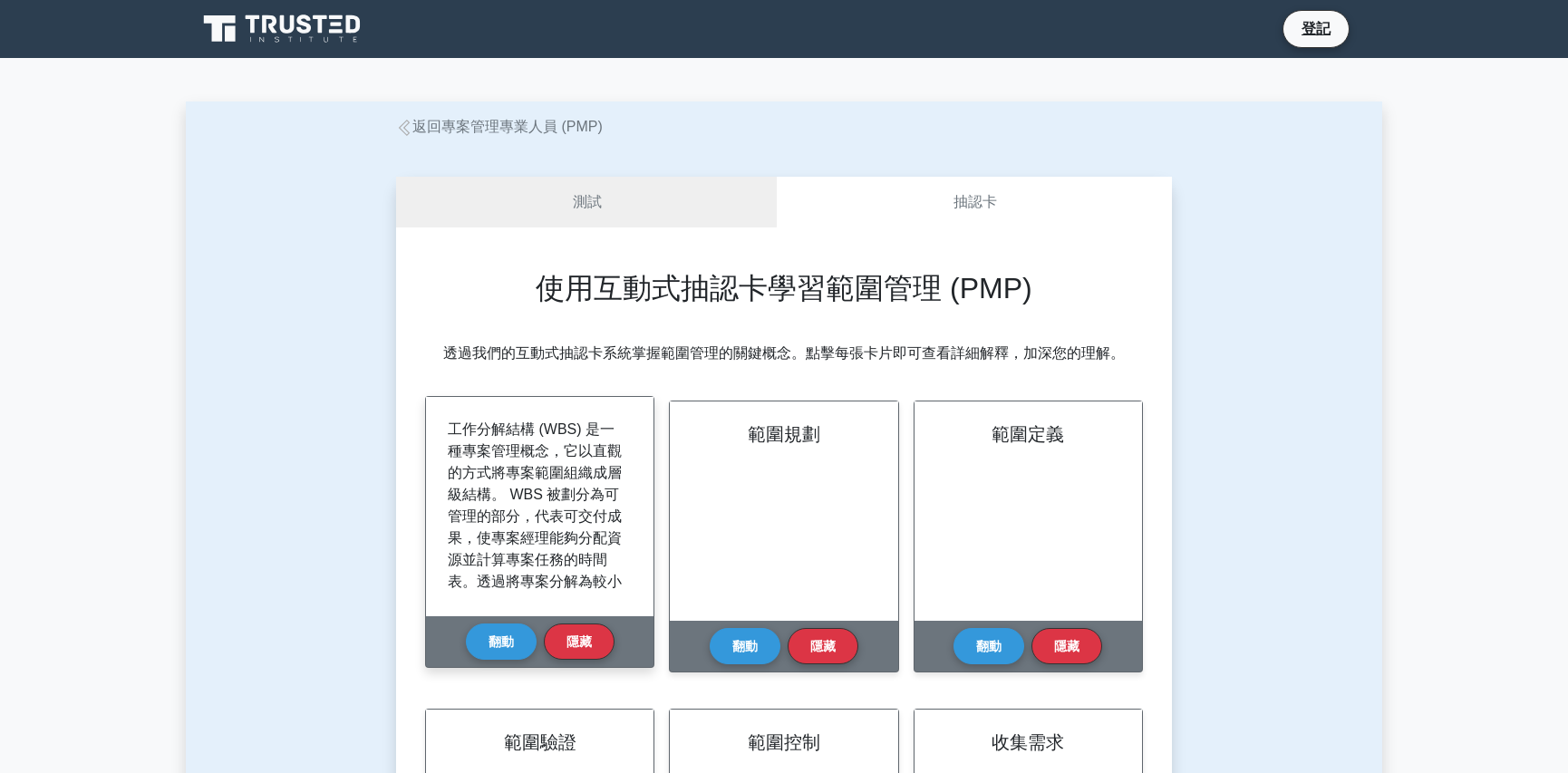
scroll to position [4, 0]
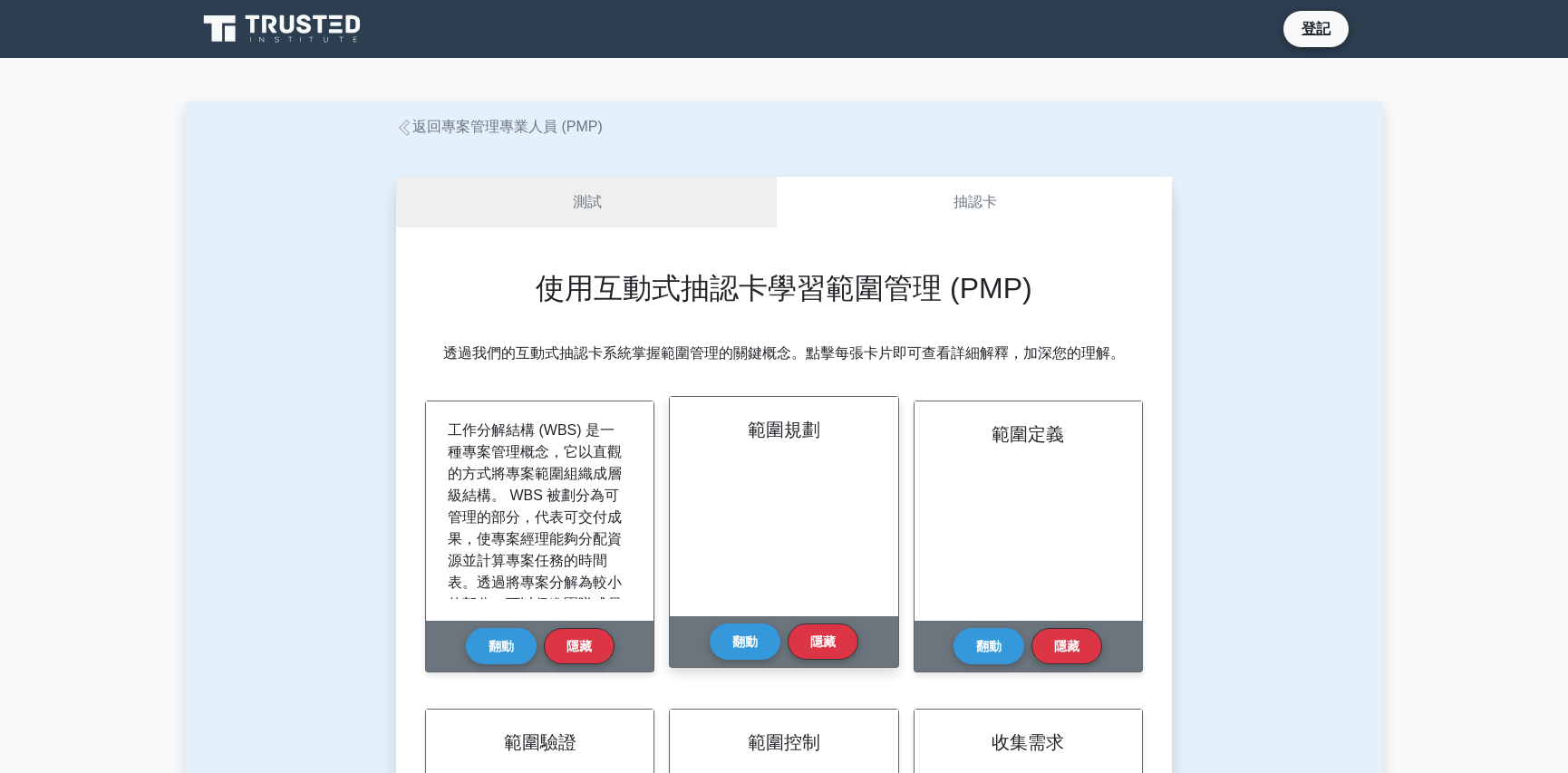
click at [777, 558] on div "範圍規劃" at bounding box center [783, 506] width 227 height 219
click at [752, 645] on font "翻動" at bounding box center [745, 641] width 25 height 14
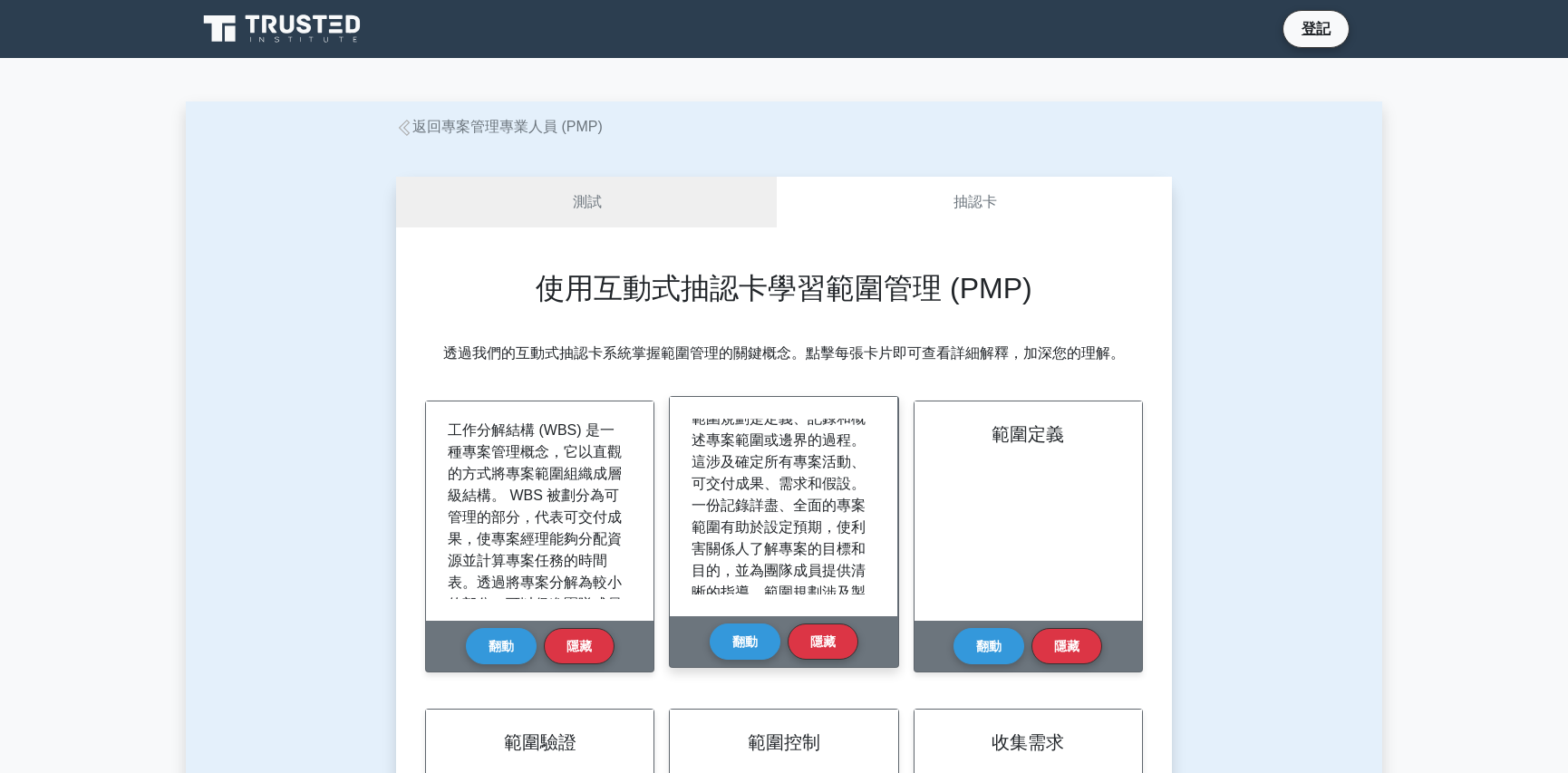
scroll to position [0, 0]
click at [754, 642] on font "翻動" at bounding box center [745, 641] width 25 height 14
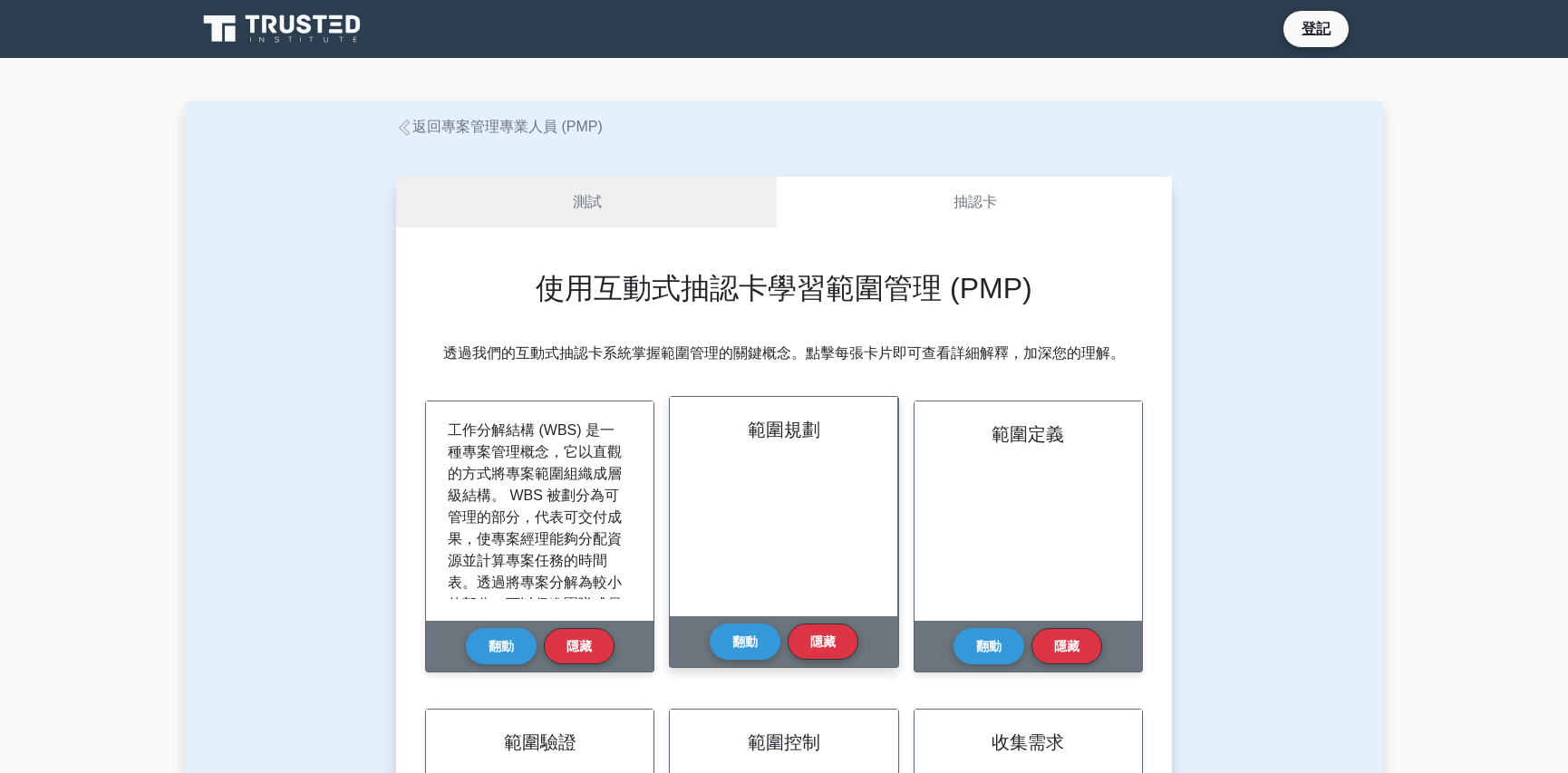
click at [732, 474] on div "範圍規劃" at bounding box center [783, 506] width 227 height 219
click at [754, 641] on font "翻動" at bounding box center [745, 641] width 25 height 14
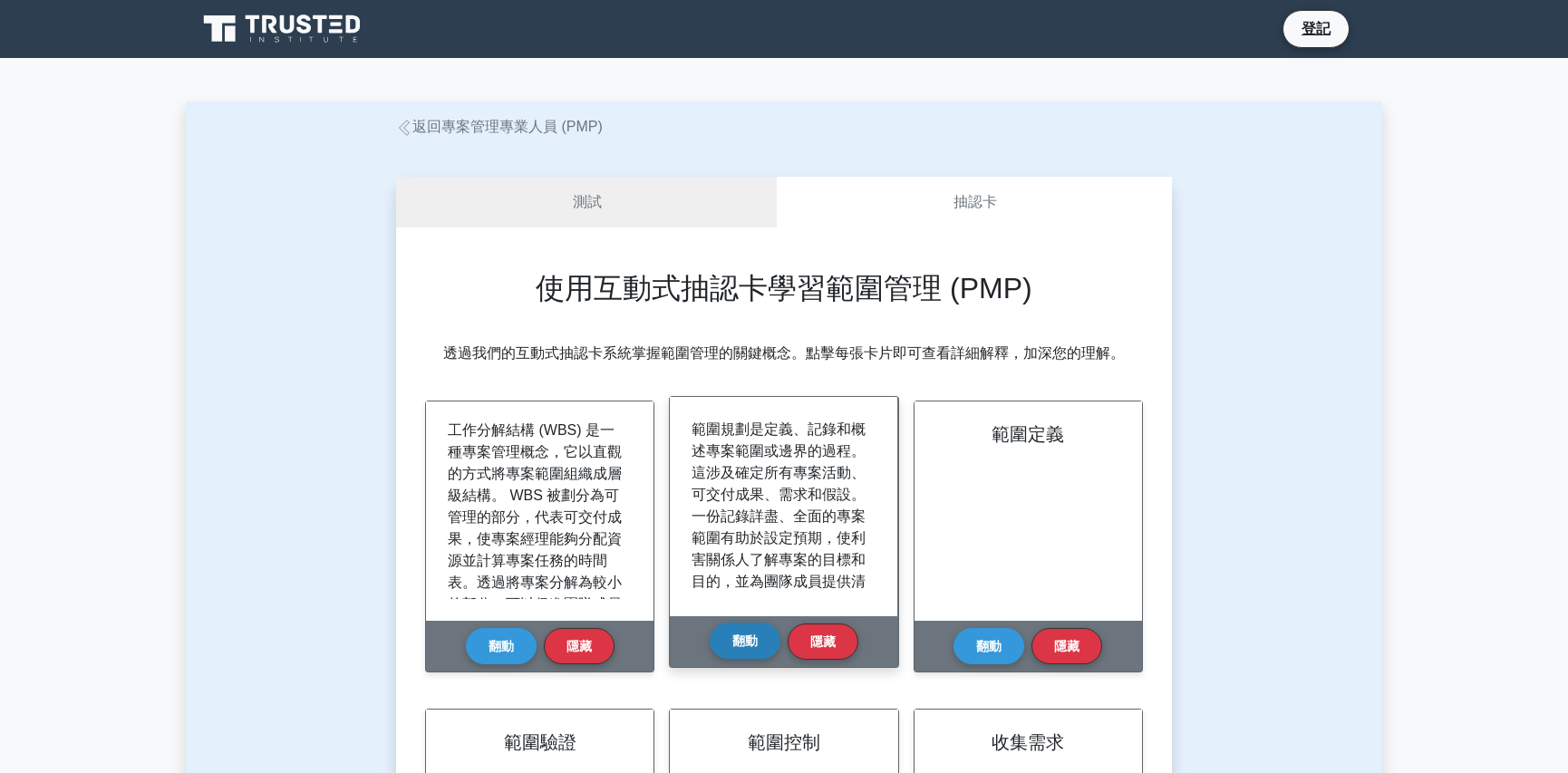
click at [754, 641] on font "翻動" at bounding box center [745, 641] width 25 height 14
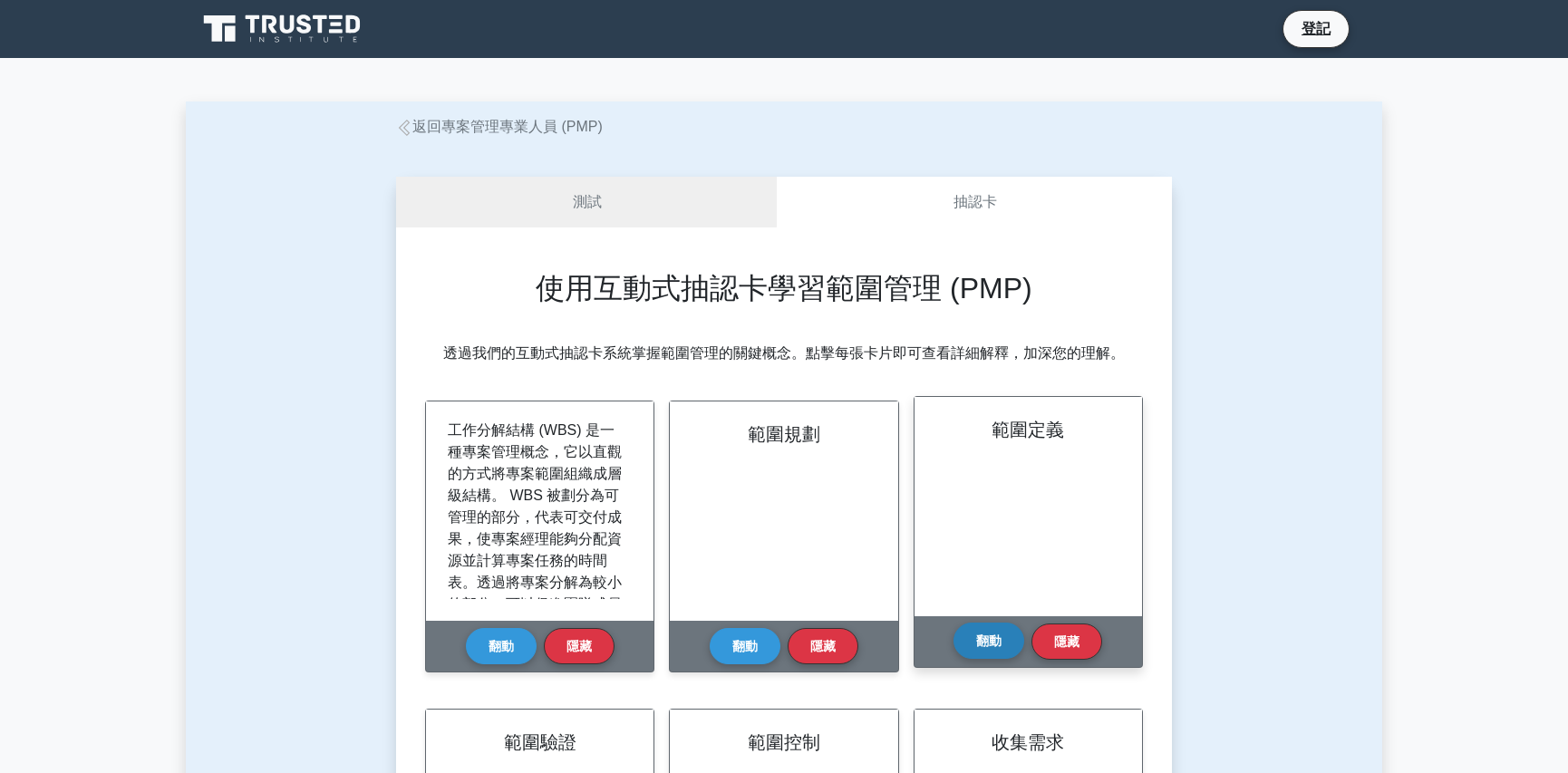
click at [994, 637] on font "翻動" at bounding box center [988, 641] width 25 height 14
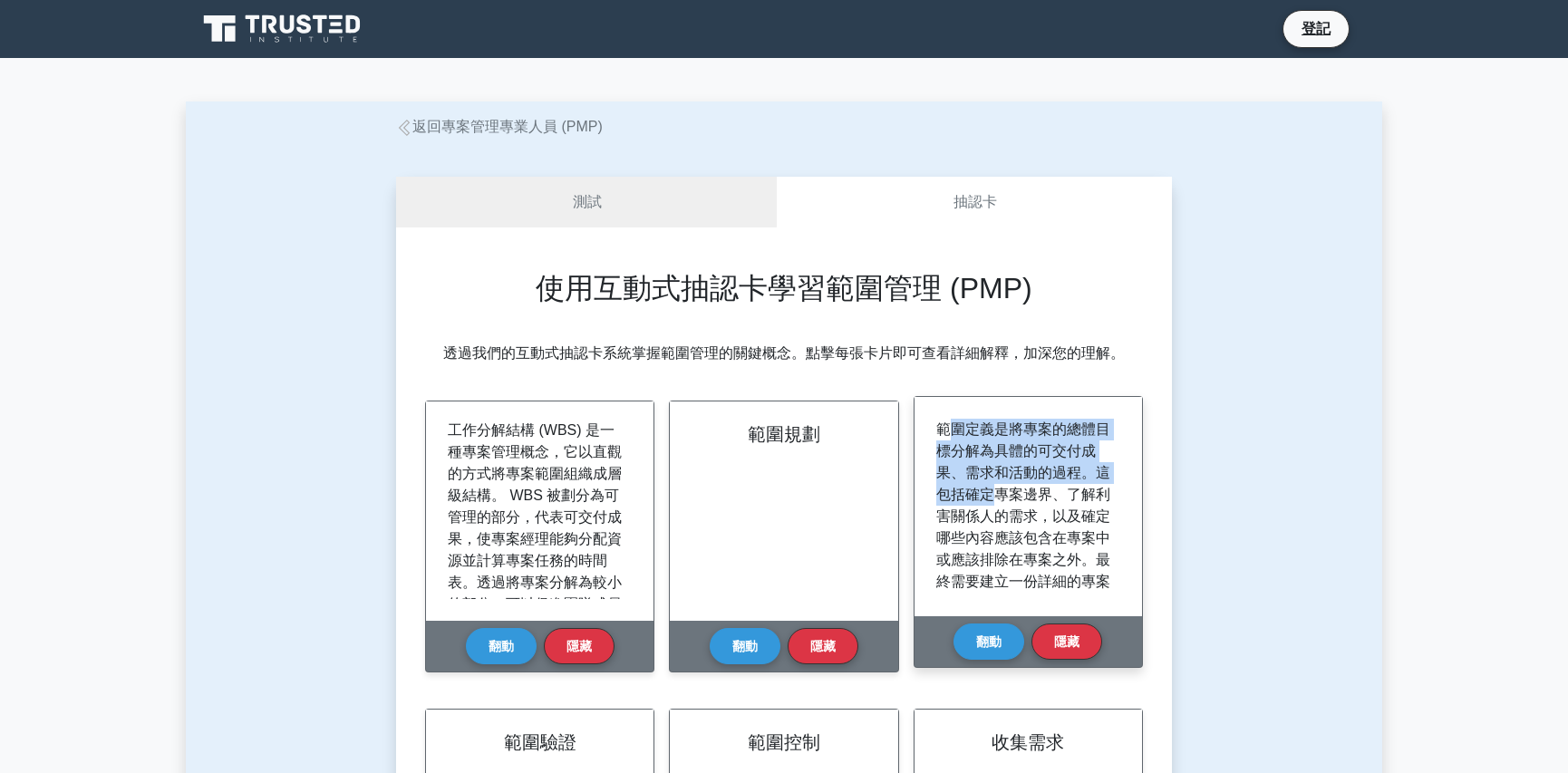
drag, startPoint x: 957, startPoint y: 440, endPoint x: 1061, endPoint y: 501, distance: 120.6
click at [1059, 500] on p "範圍定義是將專案的總體目標分解為具體的可交付成果、需求和活動的過程。這包括確定專案邊界、了解利害關係人的需求，以及確定哪些內容應該包含在專案中或應該排除在專案…" at bounding box center [1024, 614] width 177 height 391
drag, startPoint x: 1035, startPoint y: 554, endPoint x: 976, endPoint y: 471, distance: 101.8
click at [1034, 555] on font "範圍定義是將專案的總體目標分解為具體的可交付成果、需求和活動的過程。這包括確定專案邊界、了解利害關係人的需求，以及確定哪些內容應該包含在專案中或應該排除在專案…" at bounding box center [1023, 614] width 174 height 386
click at [970, 461] on p "範圍定義是將專案的總體目標分解為具體的可交付成果、需求和活動的過程。這包括確定專案邊界、了解利害關係人的需求，以及確定哪些內容應該包含在專案中或應該排除在專案…" at bounding box center [1024, 614] width 177 height 391
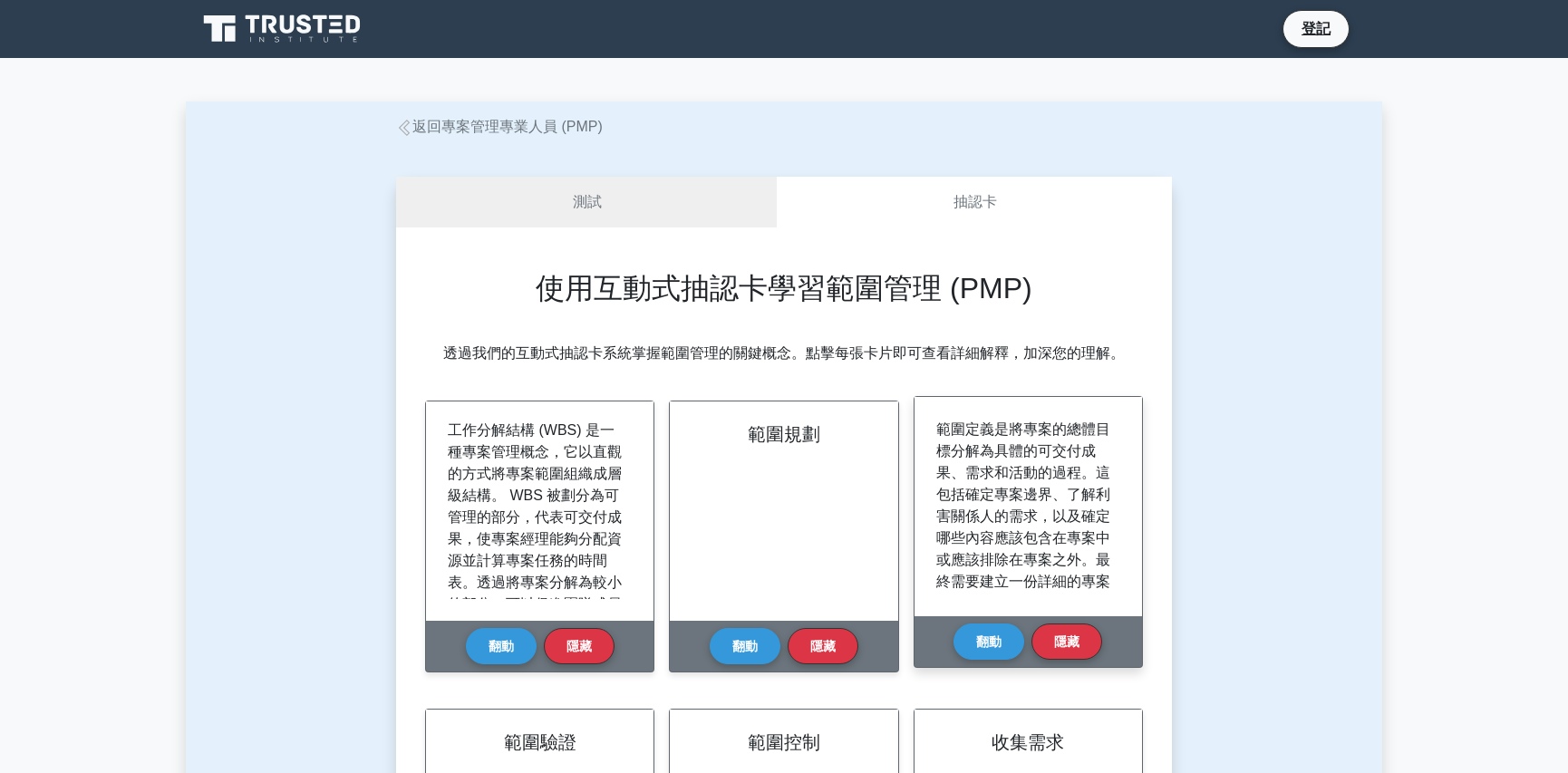
click at [973, 479] on font "範圍定義是將專案的總體目標分解為具體的可交付成果、需求和活動的過程。這包括確定專案邊界、了解利害關係人的需求，以及確定哪些內容應該包含在專案中或應該排除在專案…" at bounding box center [1023, 614] width 174 height 386
click at [981, 513] on font "範圍定義是將專案的總體目標分解為具體的可交付成果、需求和活動的過程。這包括確定專案邊界、了解利害關係人的需求，以及確定哪些內容應該包含在專案中或應該排除在專案…" at bounding box center [1023, 614] width 174 height 386
drag, startPoint x: 994, startPoint y: 563, endPoint x: 1000, endPoint y: 534, distance: 29.6
click at [994, 563] on font "範圍定義是將專案的總體目標分解為具體的可交付成果、需求和活動的過程。這包括確定專案邊界、了解利害關係人的需求，以及確定哪些內容應該包含在專案中或應該排除在專案…" at bounding box center [1023, 614] width 174 height 386
click at [995, 461] on p "範圍定義是將專案的總體目標分解為具體的可交付成果、需求和活動的過程。這包括確定專案邊界、了解利害關係人的需求，以及確定哪些內容應該包含在專案中或應該排除在專案…" at bounding box center [1024, 614] width 177 height 391
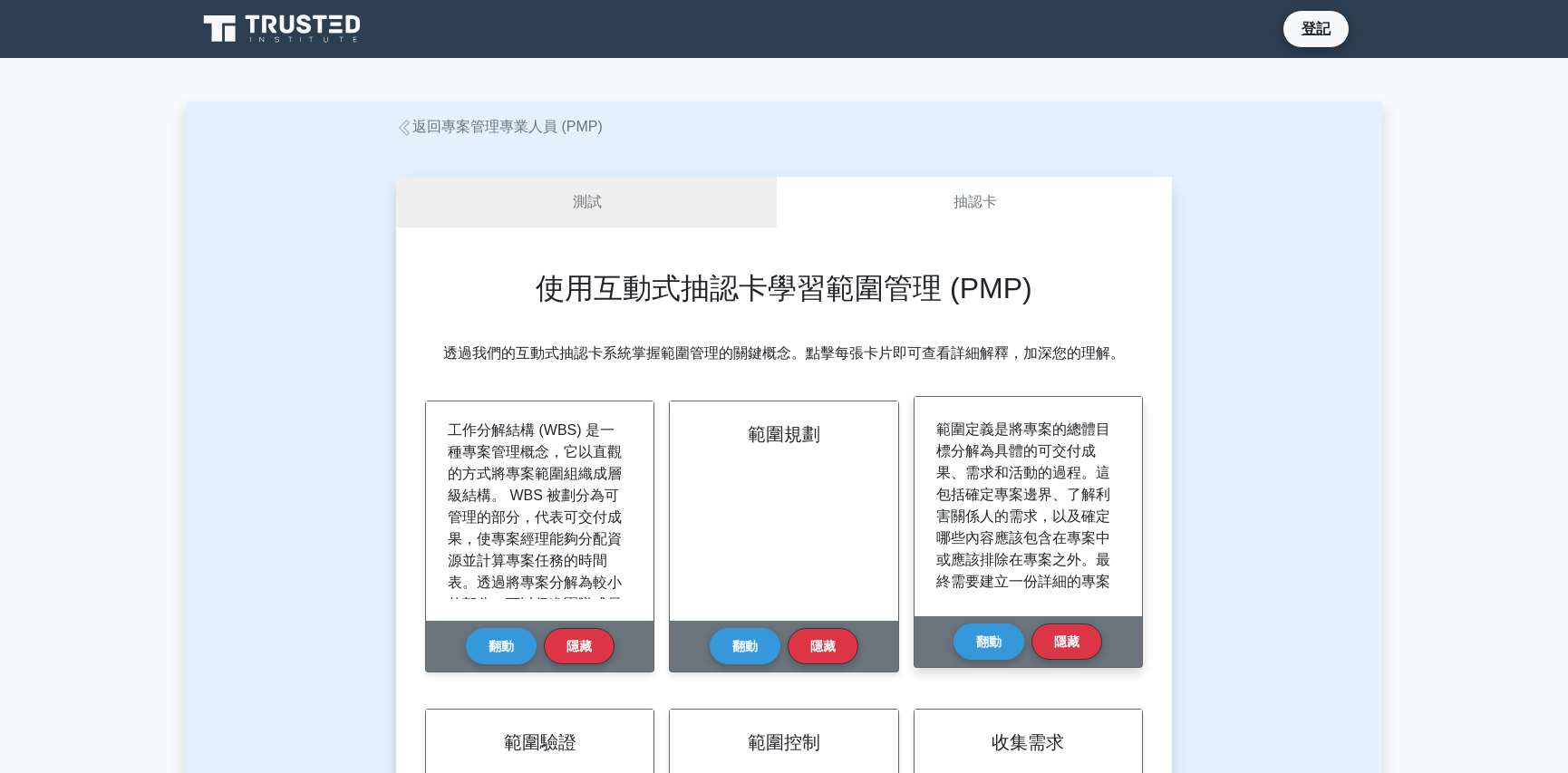
click at [943, 442] on font "範圍定義是將專案的總體目標分解為具體的可交付成果、需求和活動的過程。這包括確定專案邊界、了解利害關係人的需求，以及確定哪些內容應該包含在專案中或應該排除在專案…" at bounding box center [1023, 614] width 174 height 386
click at [958, 446] on font "範圍定義是將專案的總體目標分解為具體的可交付成果、需求和活動的過程。這包括確定專案邊界、了解利害關係人的需求，以及確定哪些內容應該包含在專案中或應該排除在專案…" at bounding box center [1023, 614] width 174 height 386
click at [1021, 455] on font "範圍定義是將專案的總體目標分解為具體的可交付成果、需求和活動的過程。這包括確定專案邊界、了解利害關係人的需求，以及確定哪些內容應該包含在專案中或應該排除在專案…" at bounding box center [1023, 614] width 174 height 386
click at [1024, 456] on font "範圍定義是將專案的總體目標分解為具體的可交付成果、需求和活動的過程。這包括確定專案邊界、了解利害關係人的需求，以及確定哪些內容應該包含在專案中或應該排除在專案…" at bounding box center [1023, 614] width 174 height 386
click at [1008, 469] on font "範圍定義是將專案的總體目標分解為具體的可交付成果、需求和活動的過程。這包括確定專案邊界、了解利害關係人的需求，以及確定哪些內容應該包含在專案中或應該排除在專案…" at bounding box center [1023, 614] width 174 height 386
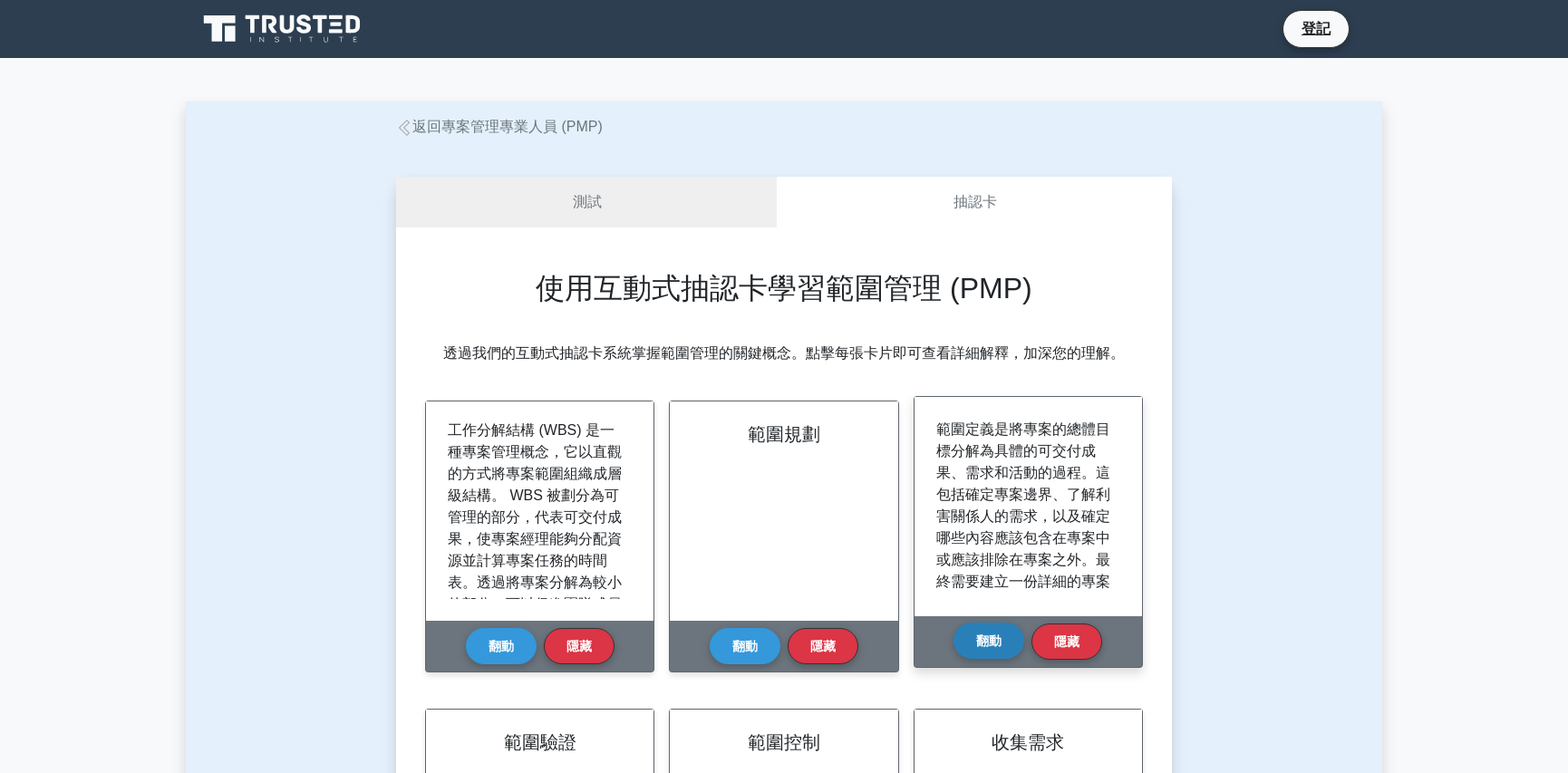
click at [980, 621] on div "翻動 隱藏" at bounding box center [1028, 642] width 149 height 51
click at [991, 658] on button "翻動" at bounding box center [988, 641] width 71 height 37
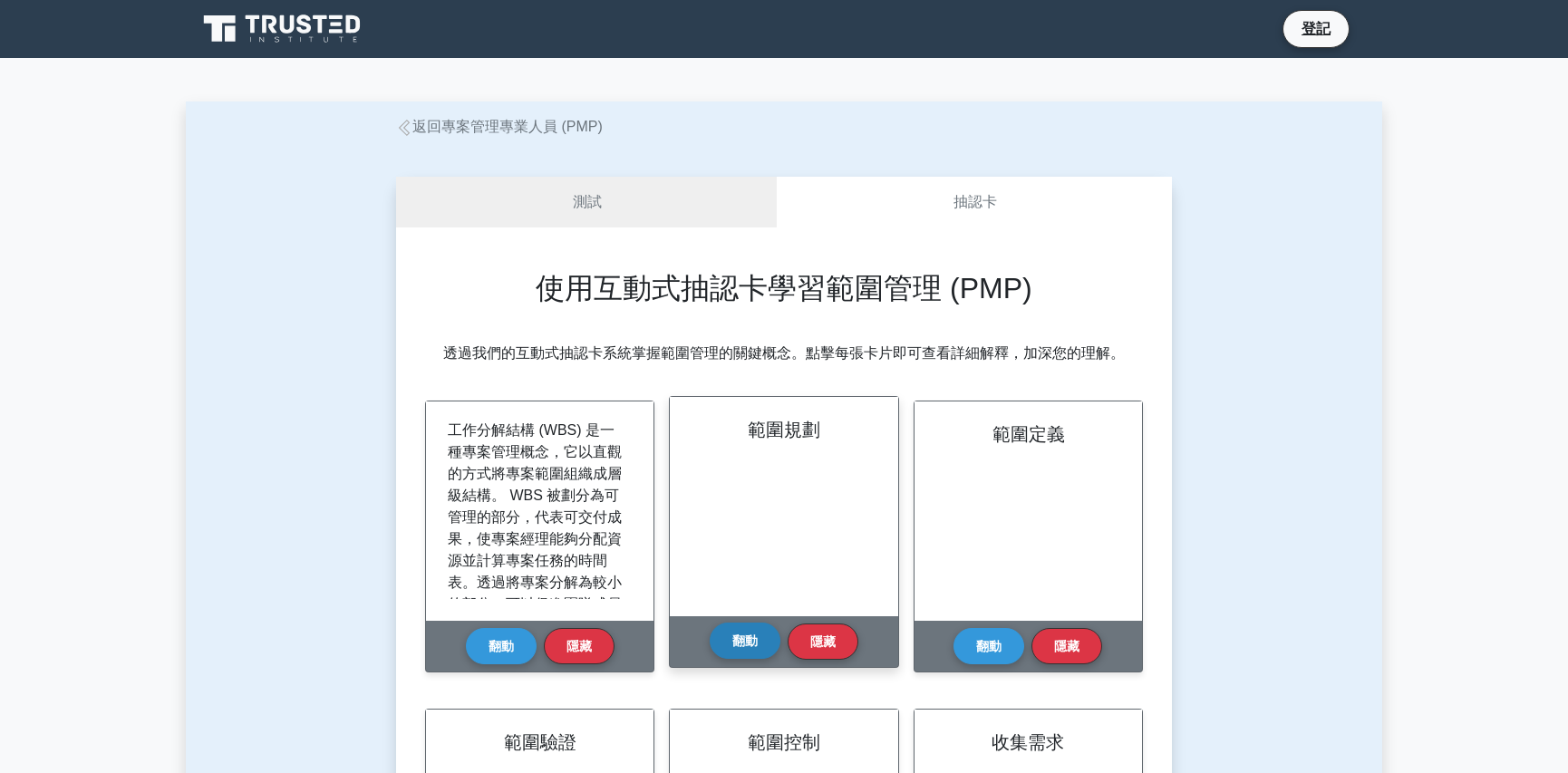
click at [750, 644] on font "翻動" at bounding box center [745, 641] width 25 height 14
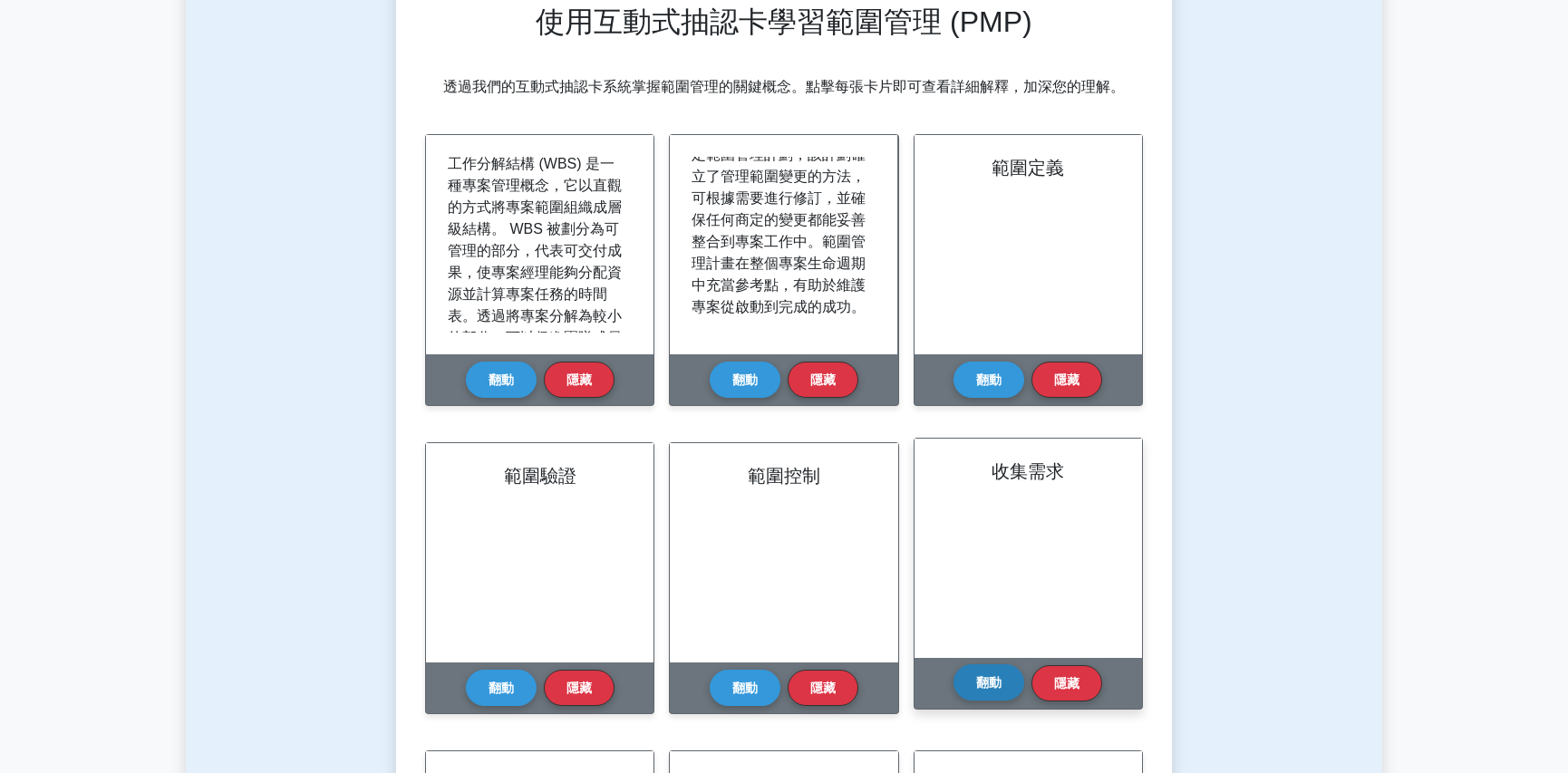
scroll to position [649, 0]
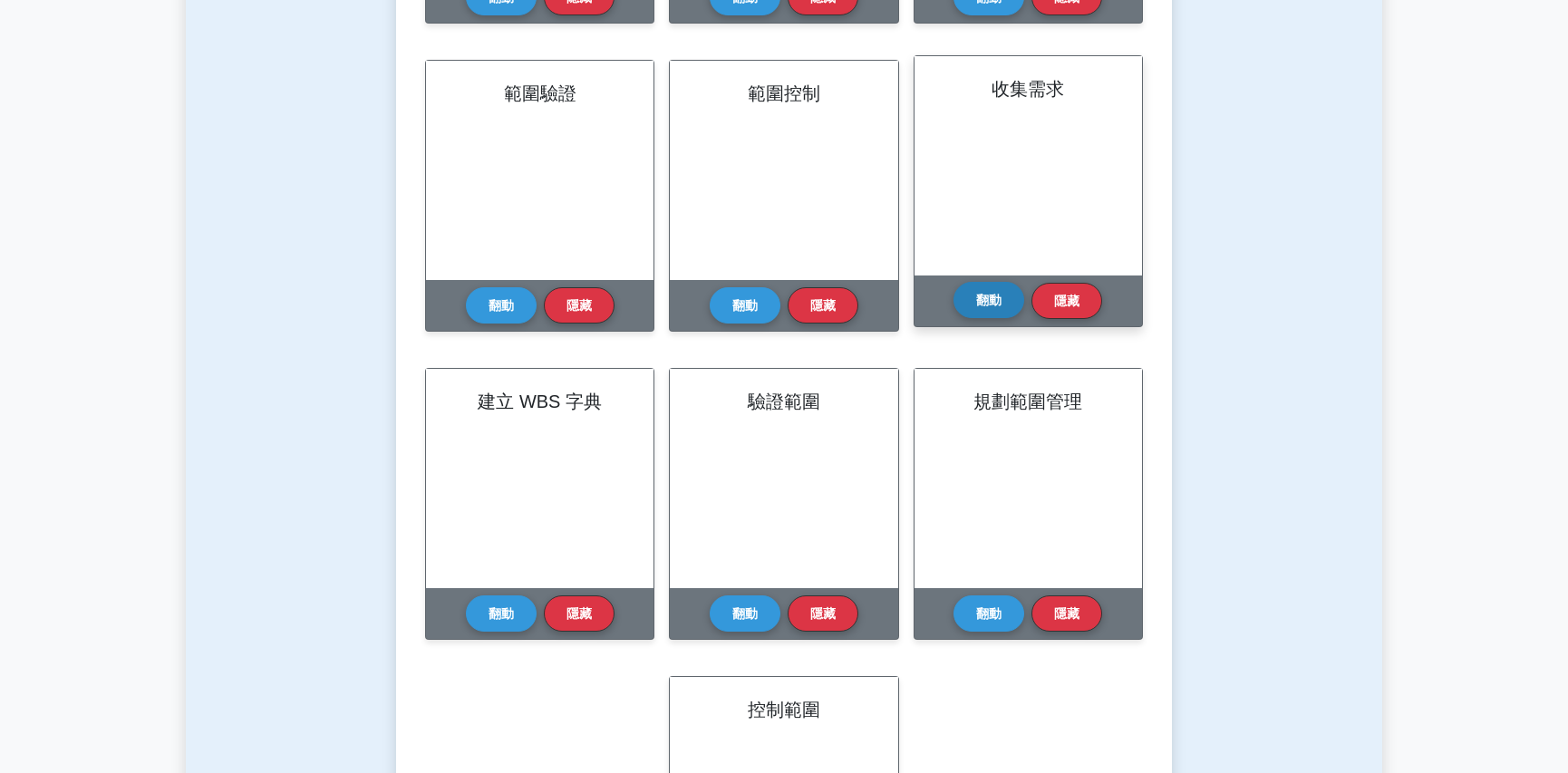
click at [996, 310] on button "翻動" at bounding box center [988, 301] width 71 height 37
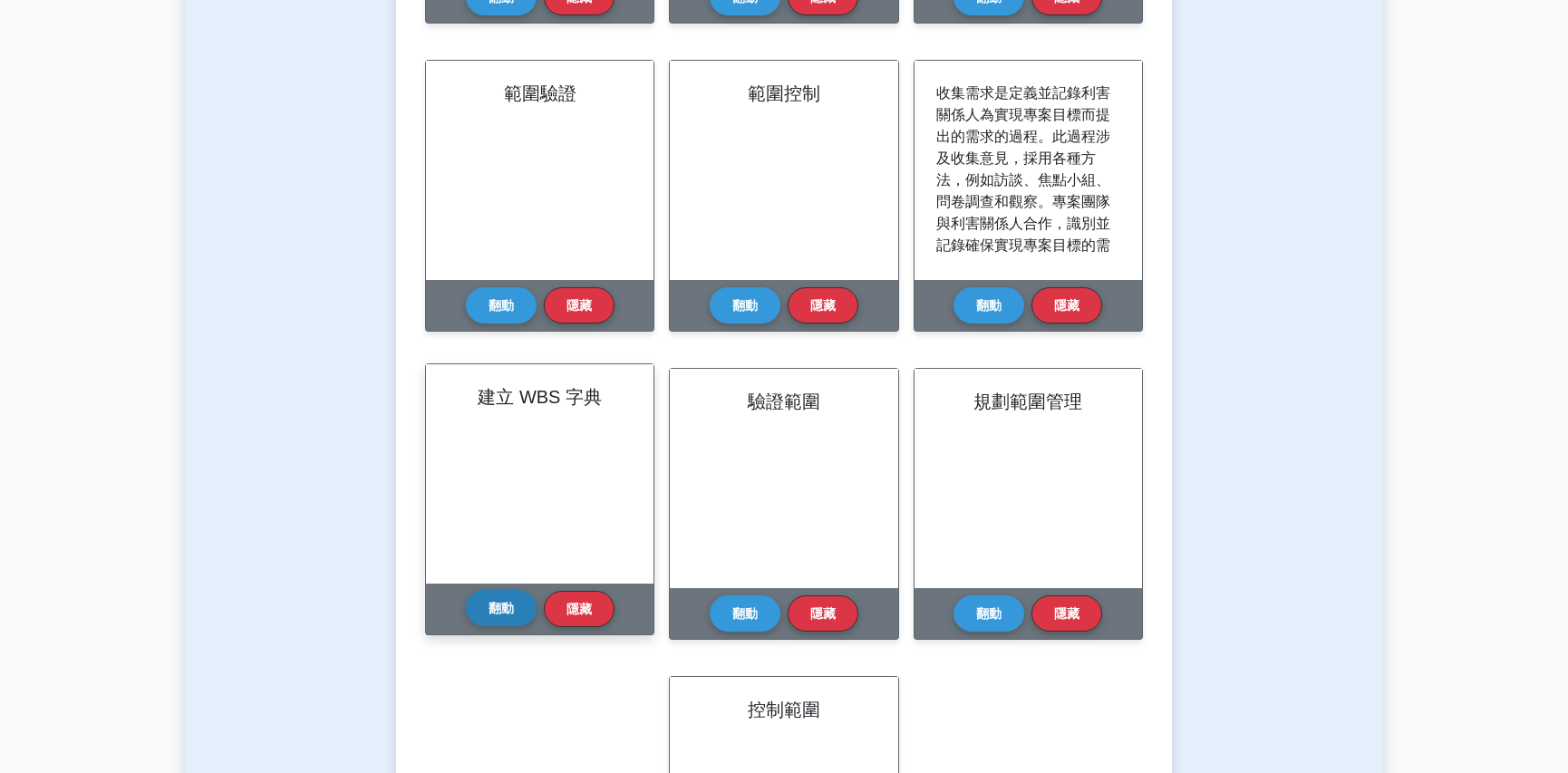
click at [480, 626] on div "翻動 隱藏" at bounding box center [540, 609] width 149 height 51
click at [495, 609] on font "翻動" at bounding box center [501, 608] width 25 height 14
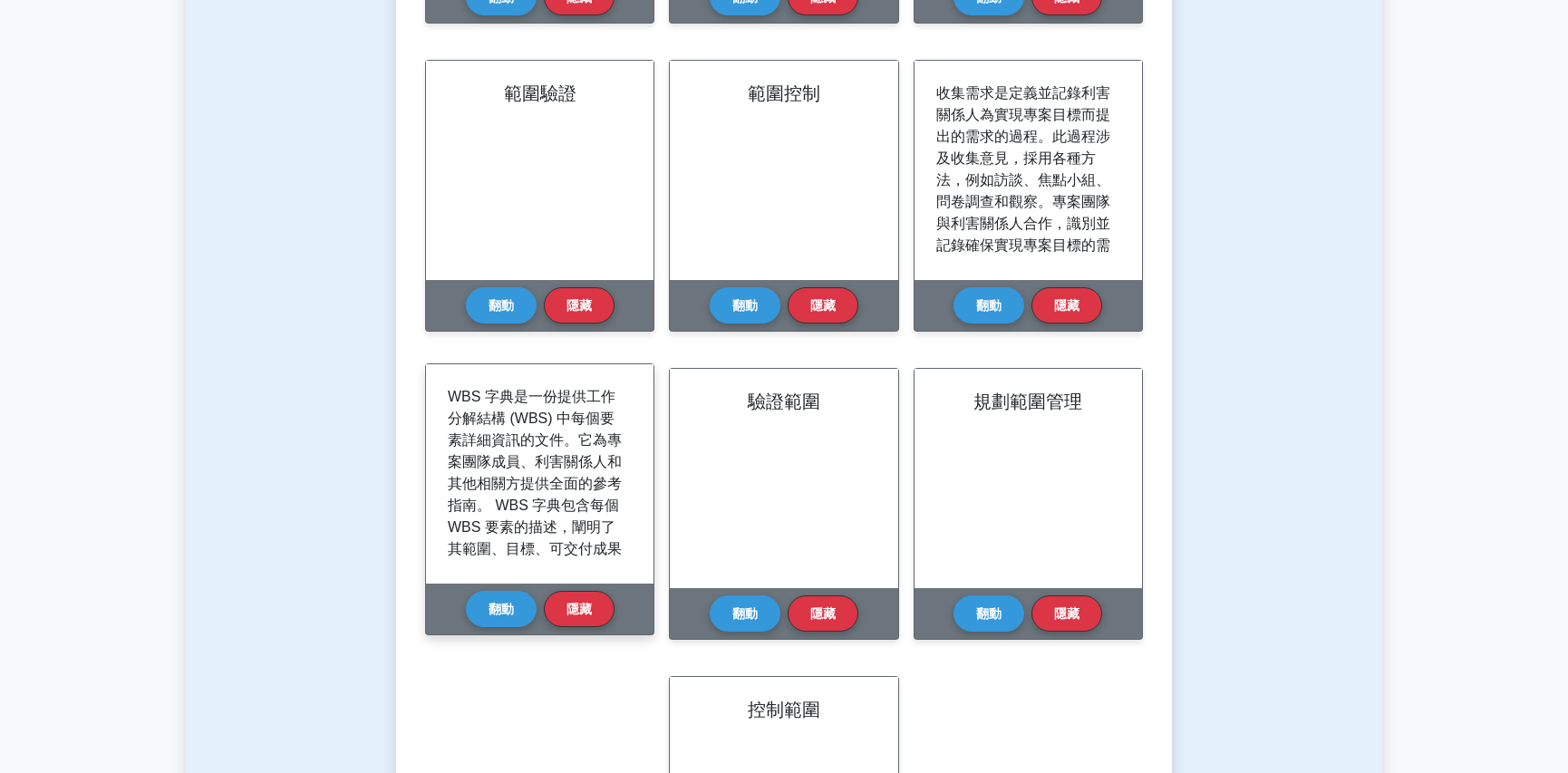
click at [479, 462] on font "WBS 字典是一份提供工作分解結構 (WBS) 中每個要素詳細資訊的文件。它為專案團隊成員、利害關係人和其他相關方提供全面的參考指南。 WBS 字典包含每個 …" at bounding box center [534, 548] width 174 height 320
click at [471, 479] on font "WBS 字典是一份提供工作分解結構 (WBS) 中每個要素詳細資訊的文件。它為專案團隊成員、利害關係人和其他相關方提供全面的參考指南。 WBS 字典包含每個 …" at bounding box center [534, 548] width 174 height 320
click at [524, 441] on font "WBS 字典是一份提供工作分解結構 (WBS) 中每個要素詳細資訊的文件。它為專案團隊成員、利害關係人和其他相關方提供全面的參考指南。 WBS 字典包含每個 …" at bounding box center [534, 548] width 174 height 320
drag, startPoint x: 437, startPoint y: 465, endPoint x: 521, endPoint y: 458, distance: 84.3
click at [518, 463] on div "WBS 字典是一份提供工作分解結構 (WBS) 中每個要素詳細資訊的文件。它為專案團隊成員、利害關係人和其他相關方提供全面的參考指南。 WBS 字典包含每個 …" at bounding box center [539, 473] width 227 height 219
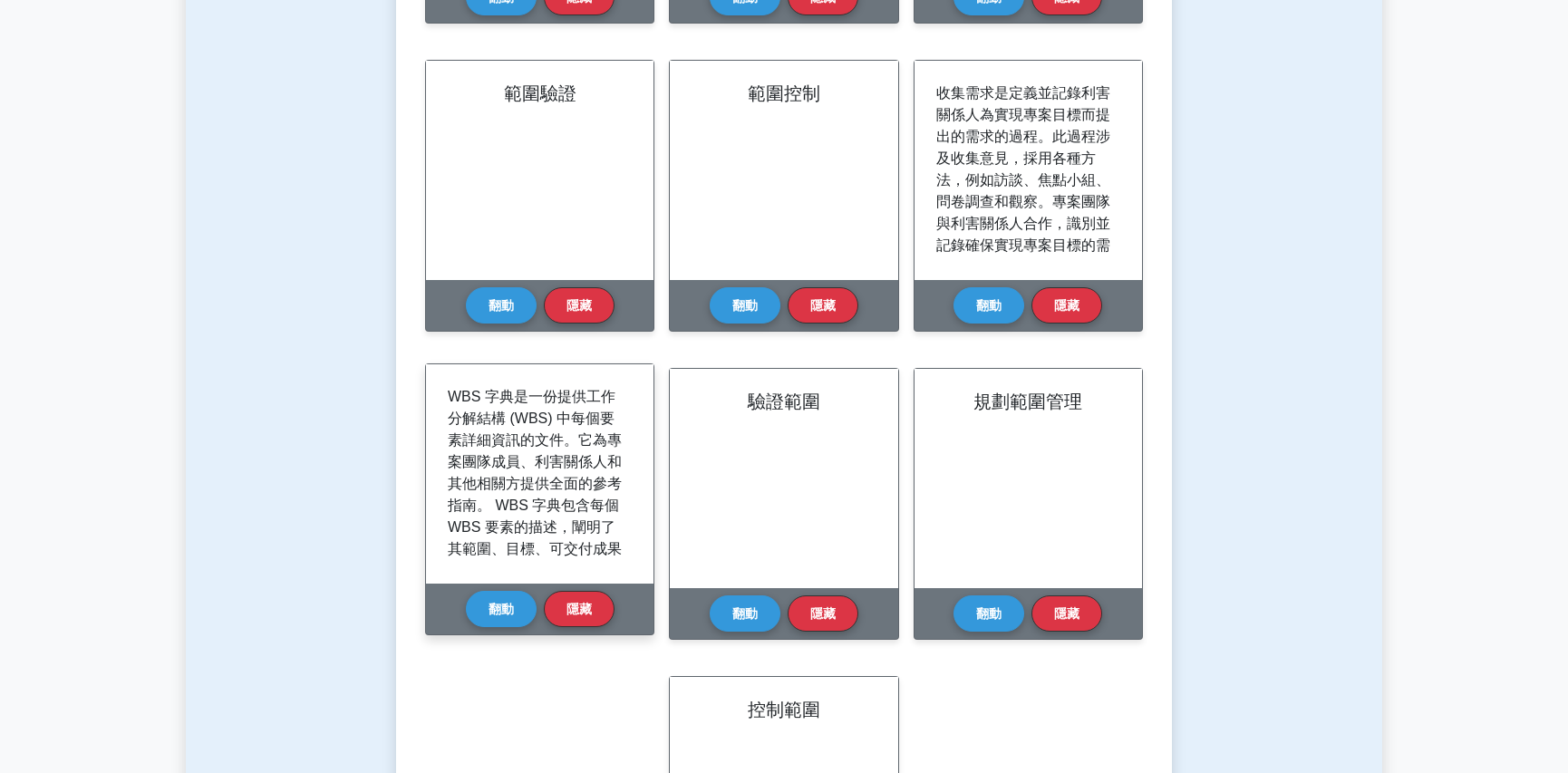
click at [537, 430] on font "WBS 字典是一份提供工作分解結構 (WBS) 中每個要素詳細資訊的文件。它為專案團隊成員、利害關係人和其他相關方提供全面的參考指南。 WBS 字典包含每個 …" at bounding box center [534, 548] width 174 height 320
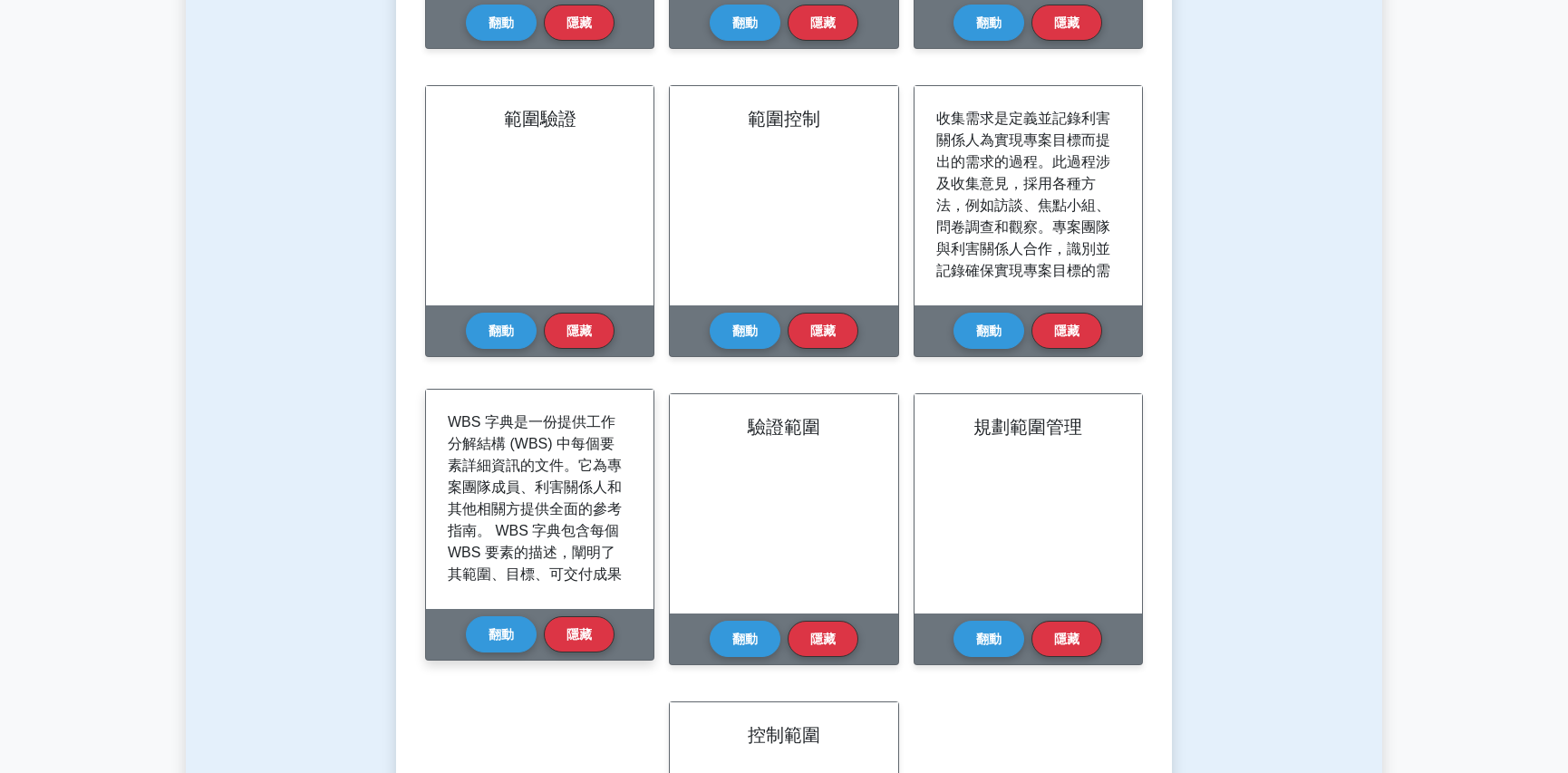
scroll to position [620, 0]
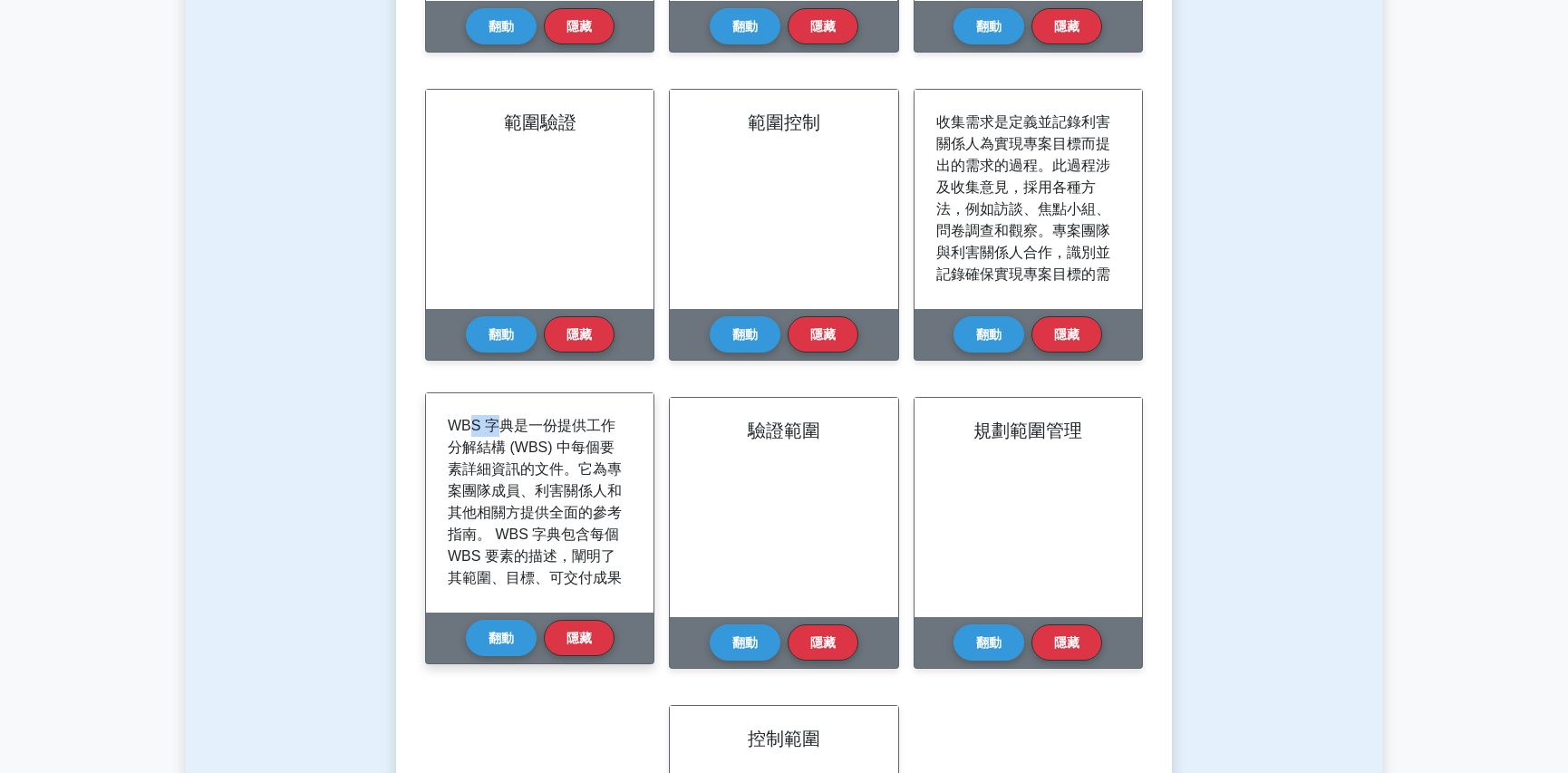
drag, startPoint x: 473, startPoint y: 418, endPoint x: 497, endPoint y: 430, distance: 26.8
click at [497, 430] on font "WBS 字典是一份提供工作分解結構 (WBS) 中每個要素詳細資訊的文件。它為專案團隊成員、利害關係人和其他相關方提供全面的參考指南。 WBS 字典包含每個 …" at bounding box center [534, 577] width 174 height 320
click at [472, 446] on font "WBS 字典是一份提供工作分解結構 (WBS) 中每個要素詳細資訊的文件。它為專案團隊成員、利害關係人和其他相關方提供全面的參考指南。 WBS 字典包含每個 …" at bounding box center [534, 577] width 174 height 320
click at [524, 456] on p "WBS 字典是一份提供工作分解結構 (WBS) 中每個要素詳細資訊的文件。它為專案團隊成員、利害關係人和其他相關方提供全面的參考指南。 WBS 字典包含每個 …" at bounding box center [535, 579] width 177 height 327
click at [468, 448] on font "WBS 字典是一份提供工作分解結構 (WBS) 中每個要素詳細資訊的文件。它為專案團隊成員、利害關係人和其他相關方提供全面的參考指南。 WBS 字典包含每個 …" at bounding box center [534, 577] width 174 height 320
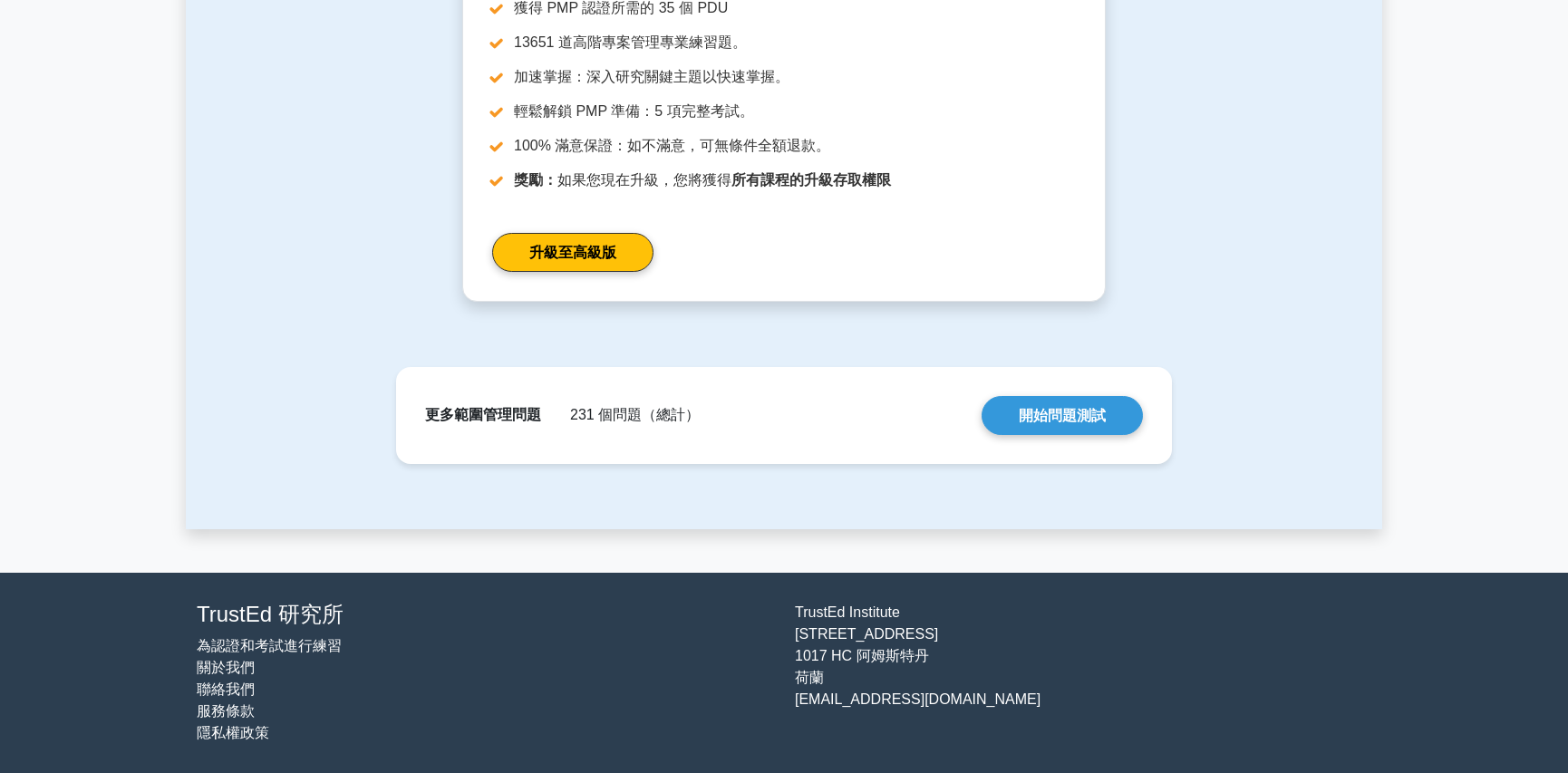
scroll to position [1827, 0]
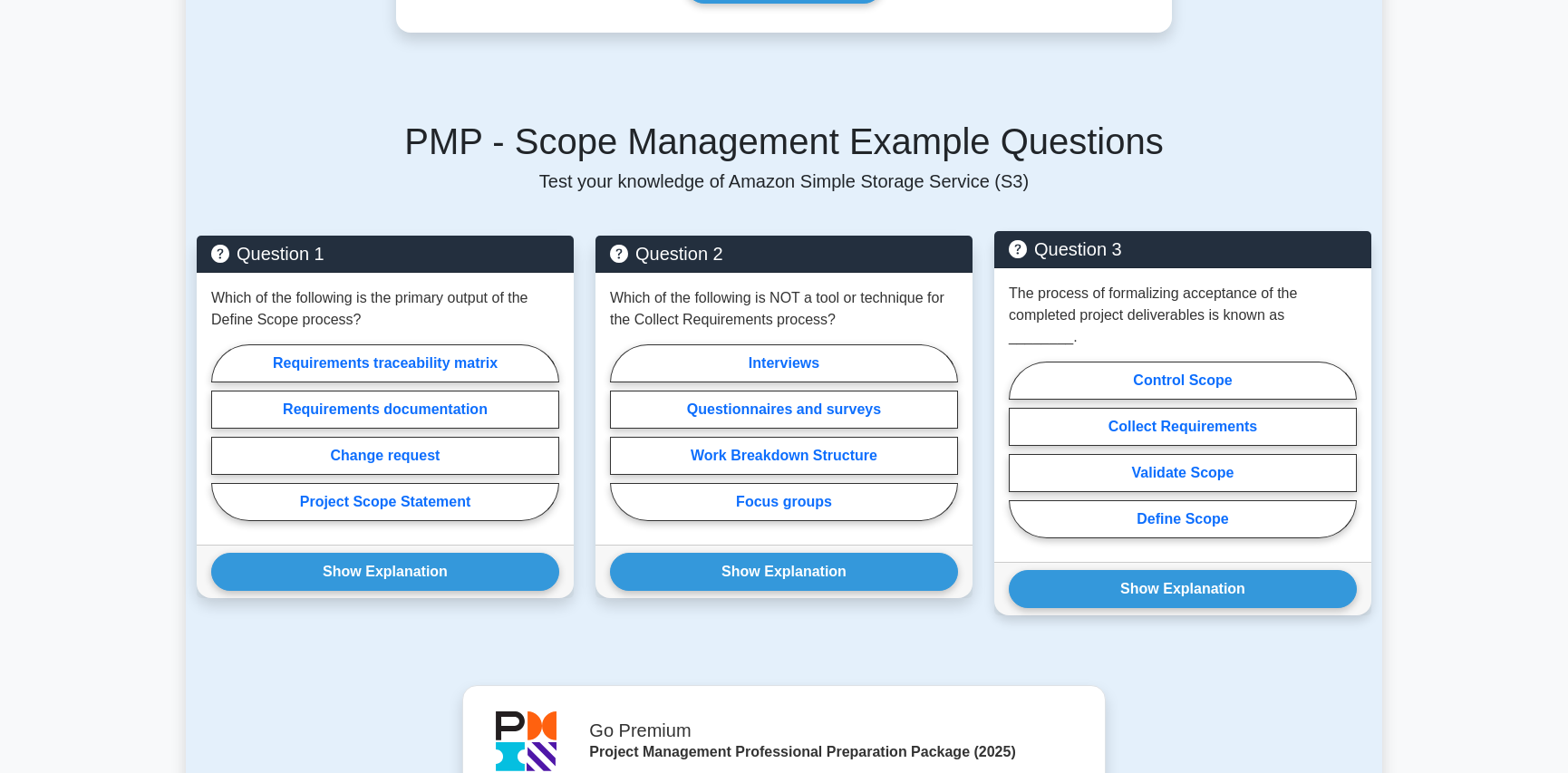
scroll to position [1238, 0]
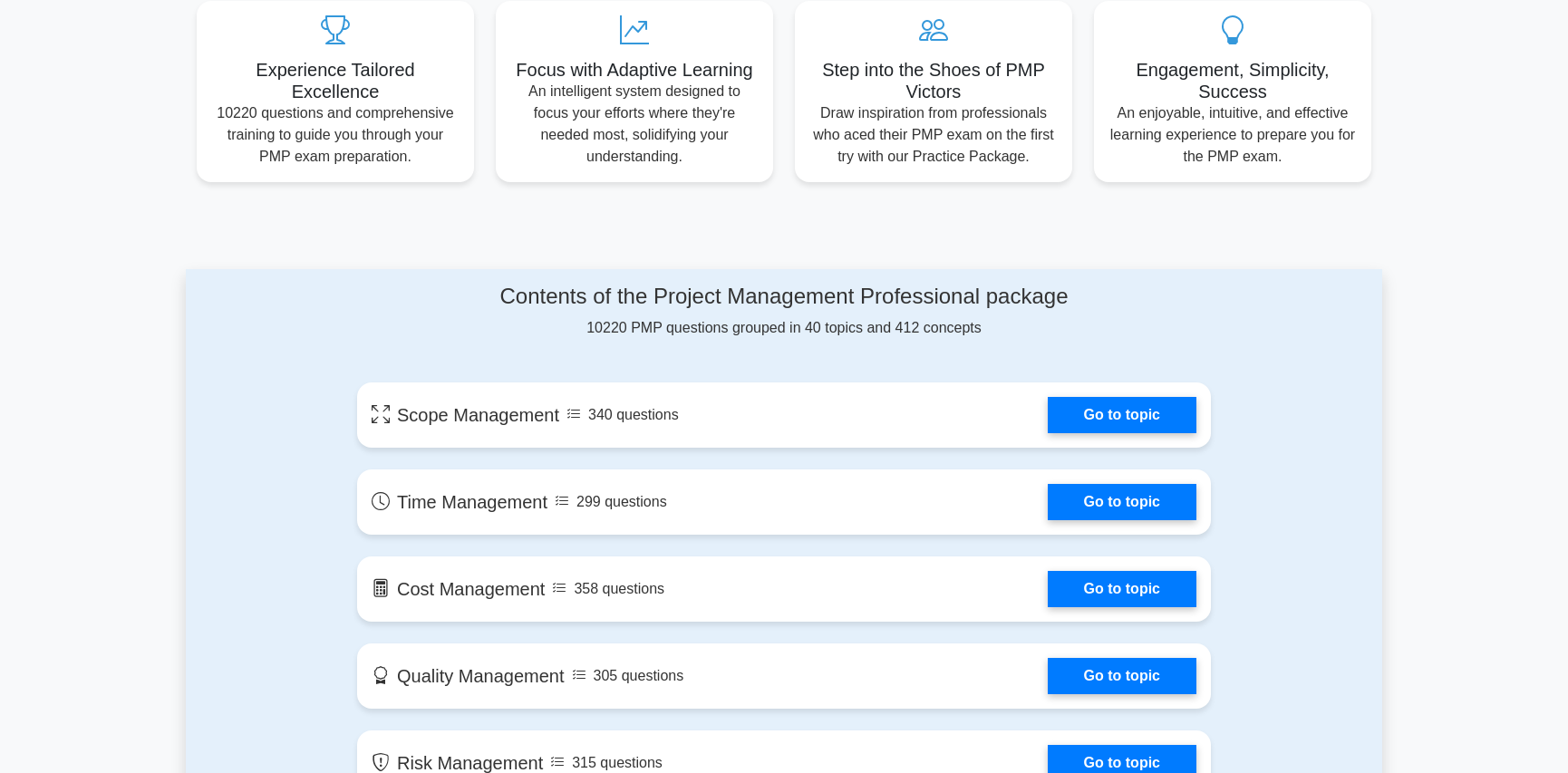
scroll to position [930, 0]
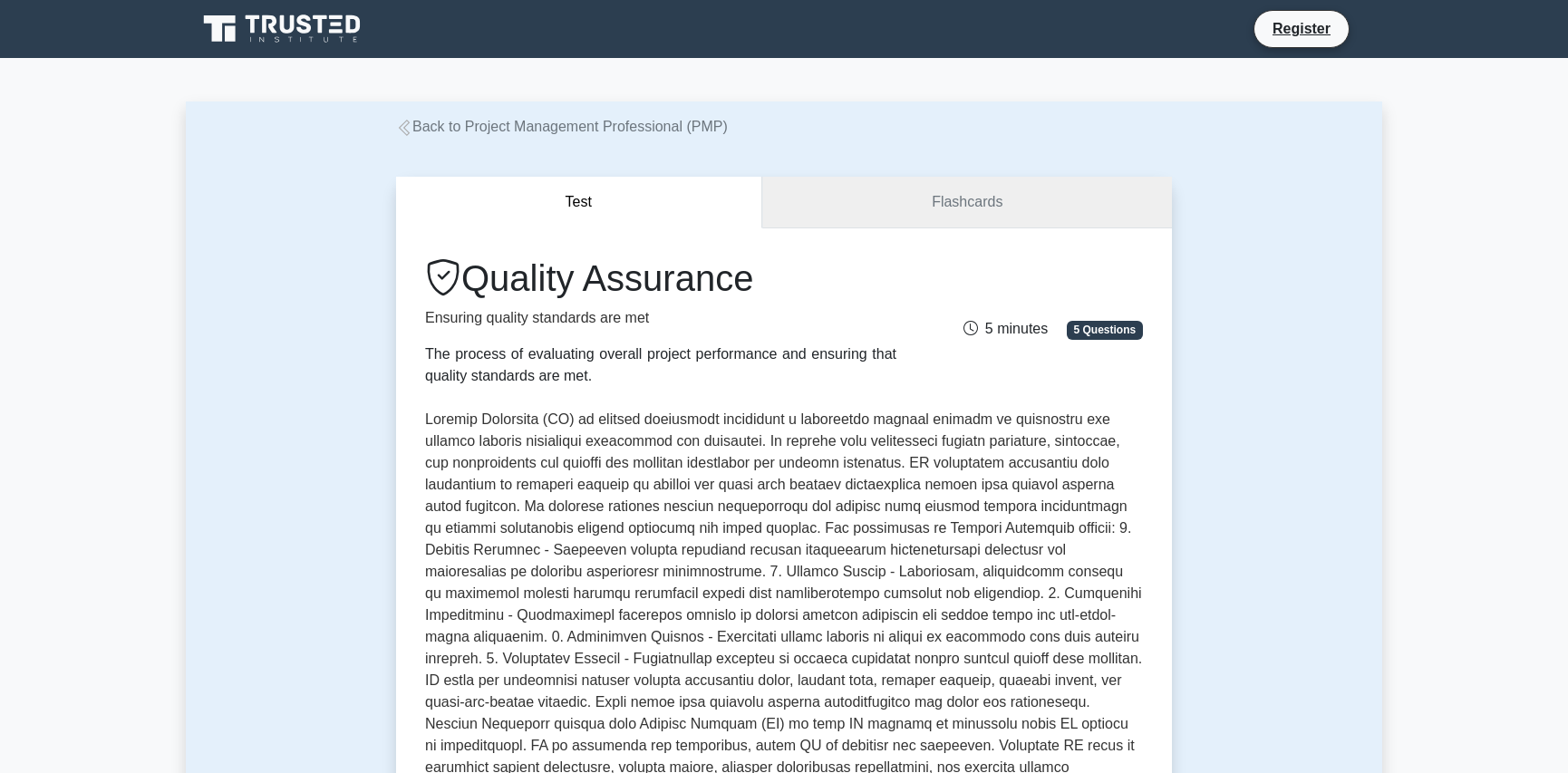
click at [949, 214] on link "Flashcards" at bounding box center [967, 202] width 410 height 51
